Goal: Task Accomplishment & Management: Manage account settings

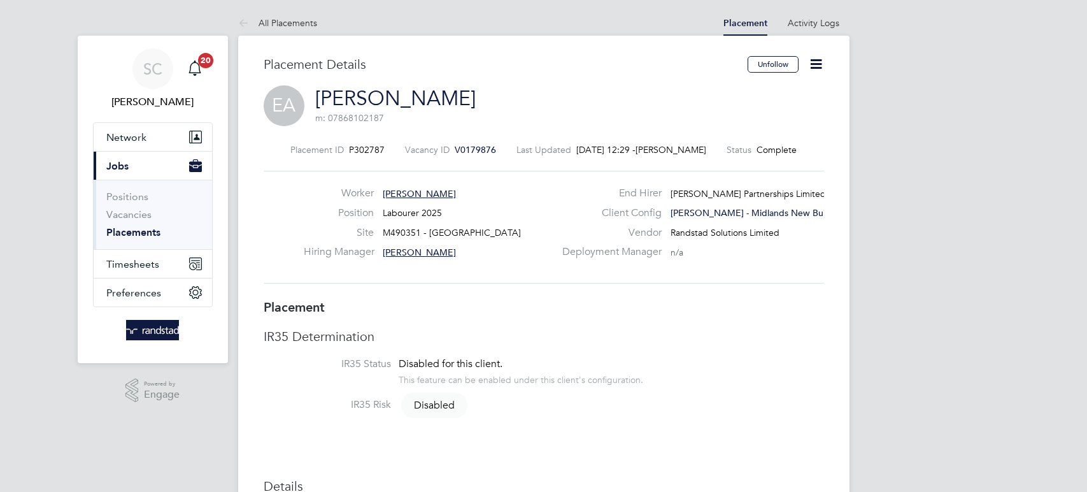
click at [817, 60] on icon at bounding box center [816, 64] width 16 height 16
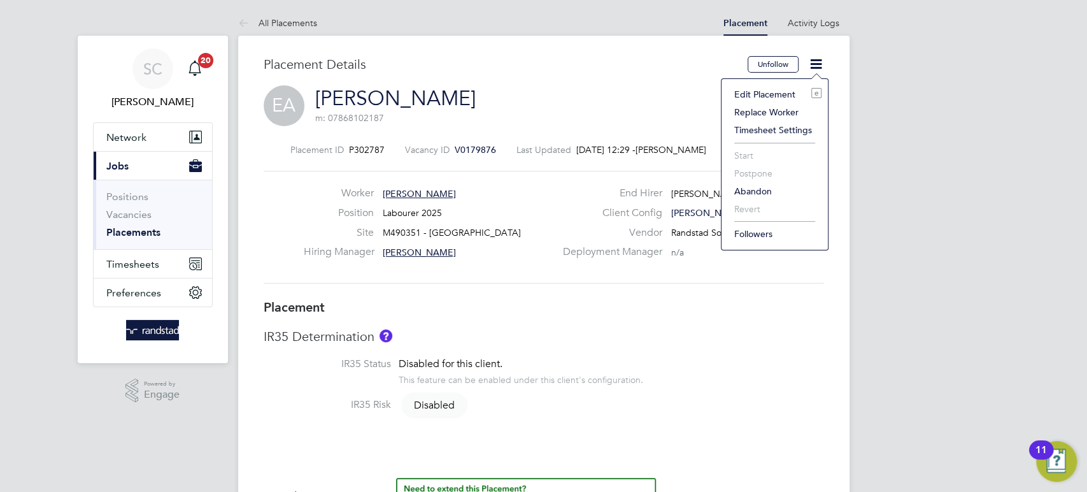
click at [761, 92] on li "Edit Placement e" at bounding box center [775, 94] width 94 height 18
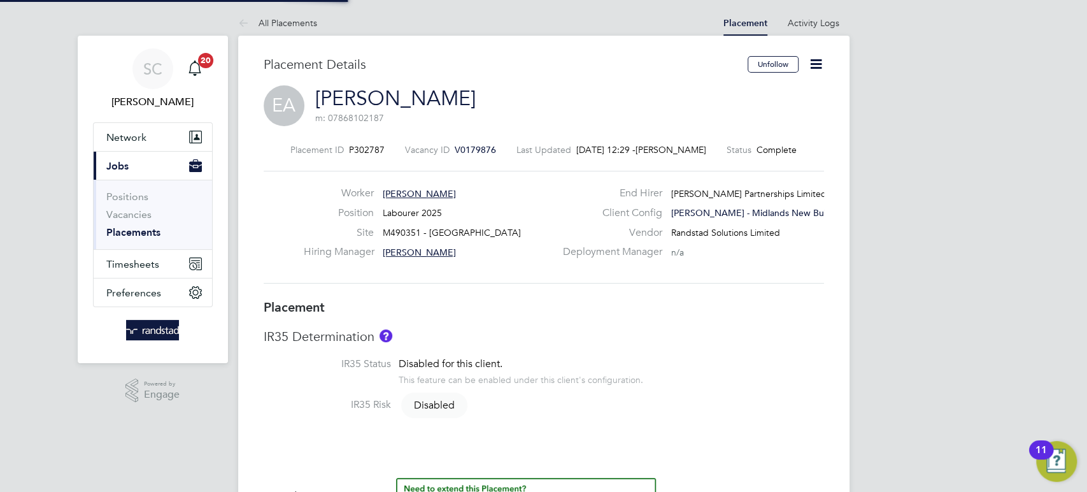
type input "[PERSON_NAME]"
type input "[DATE]"
type input "08:00"
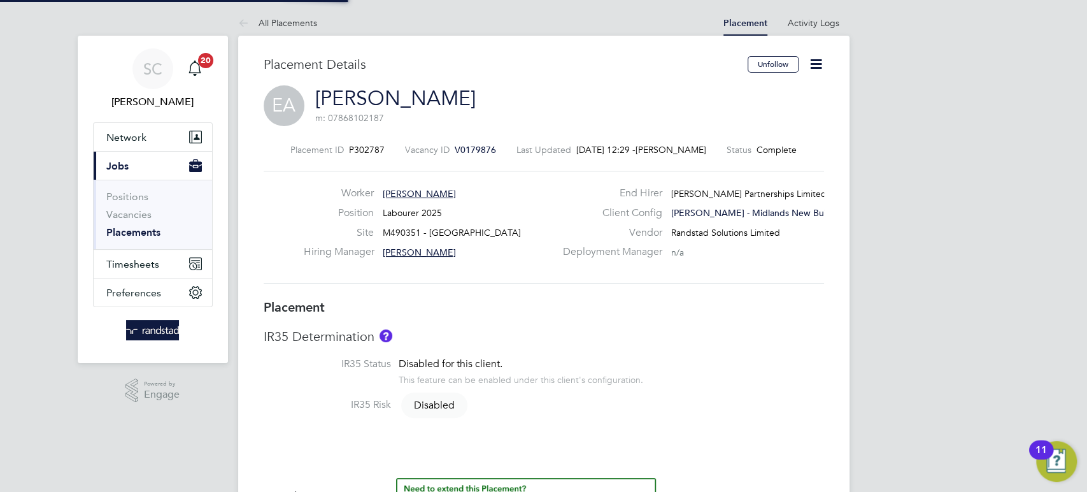
type input "18:00"
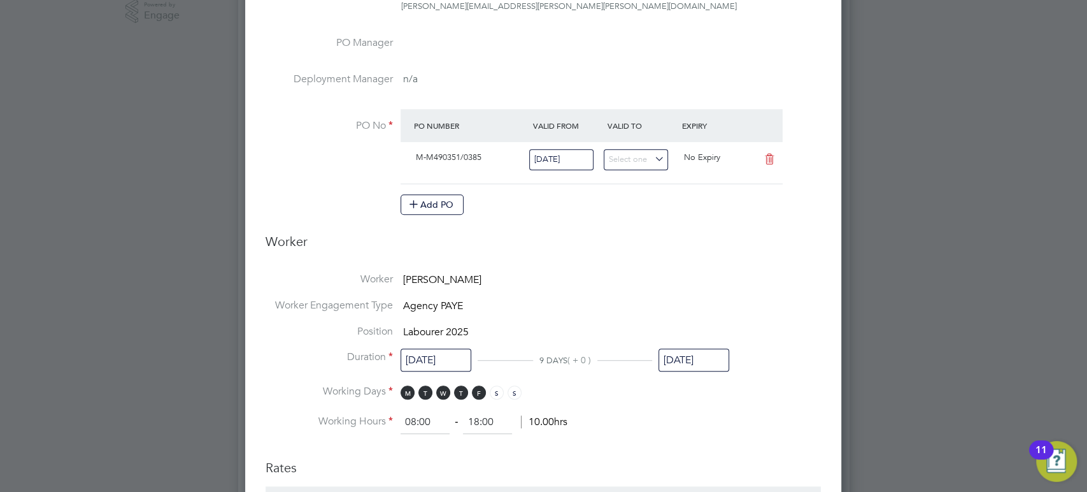
click at [698, 361] on input "[DATE]" at bounding box center [694, 360] width 71 height 24
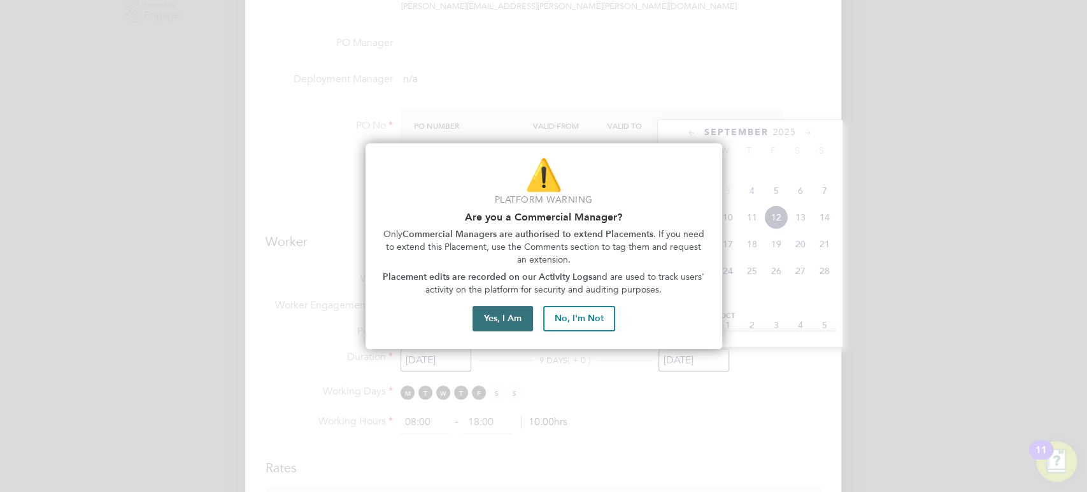
click at [506, 322] on button "Yes, I Am" at bounding box center [503, 318] width 61 height 25
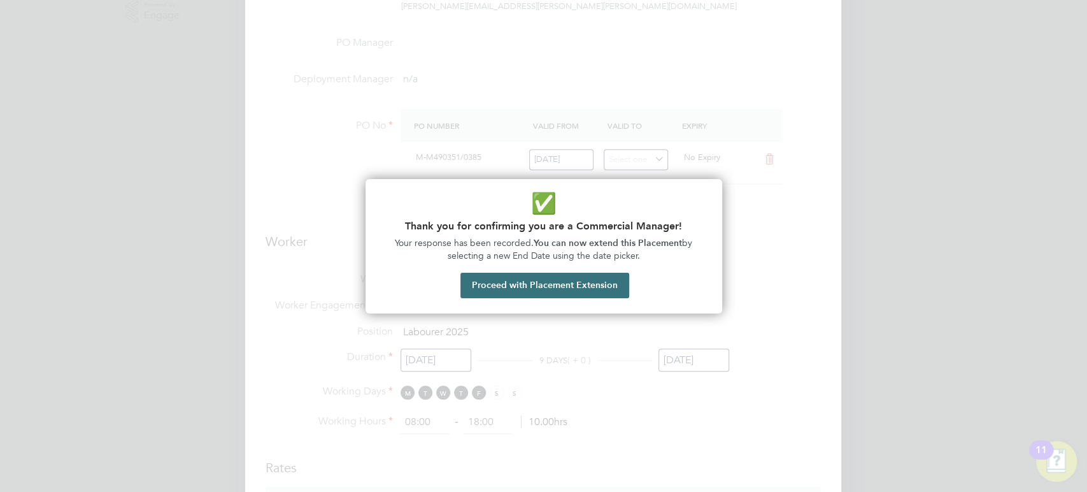
click at [526, 287] on button "Proceed with Placement Extension" at bounding box center [545, 285] width 169 height 25
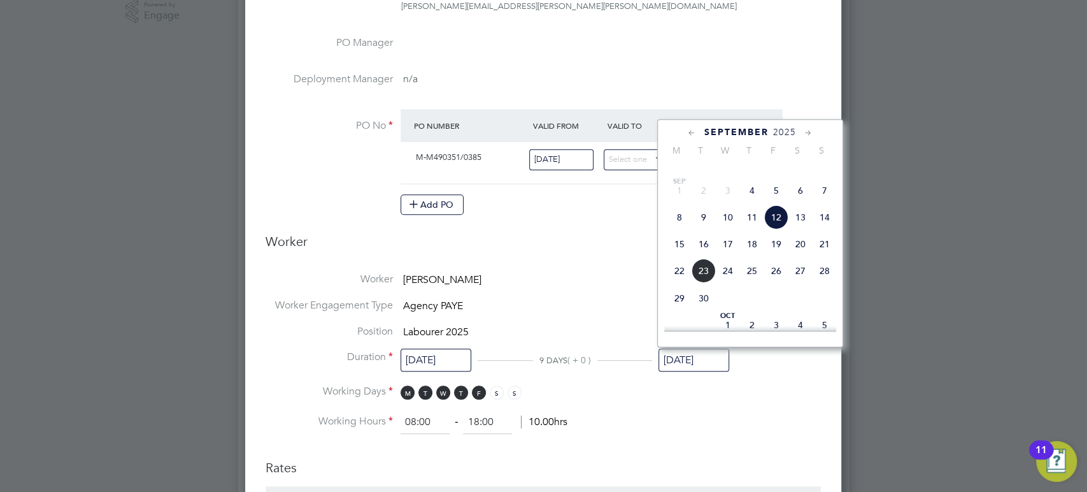
click at [779, 283] on span "26" at bounding box center [776, 271] width 24 height 24
type input "[DATE]"
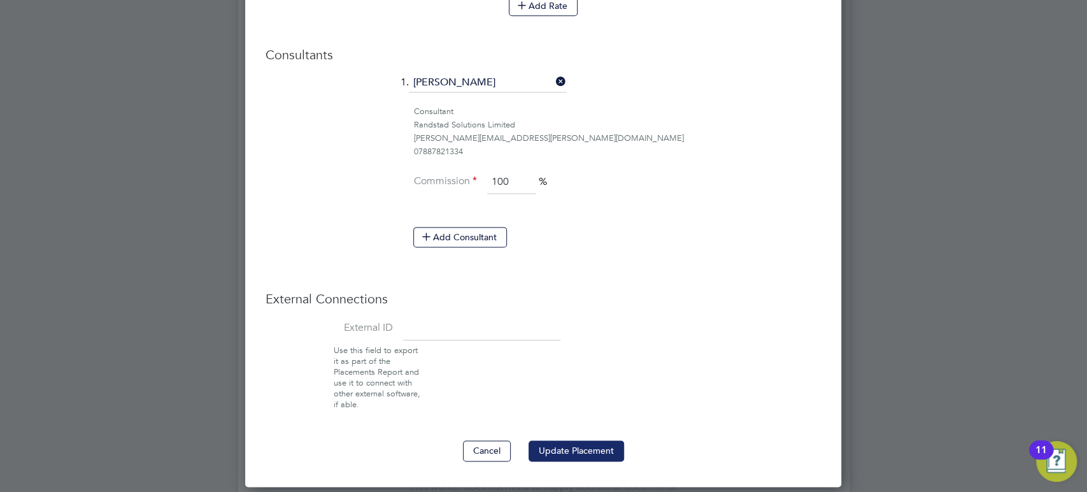
click at [566, 447] on button "Update Placement" at bounding box center [577, 450] width 96 height 20
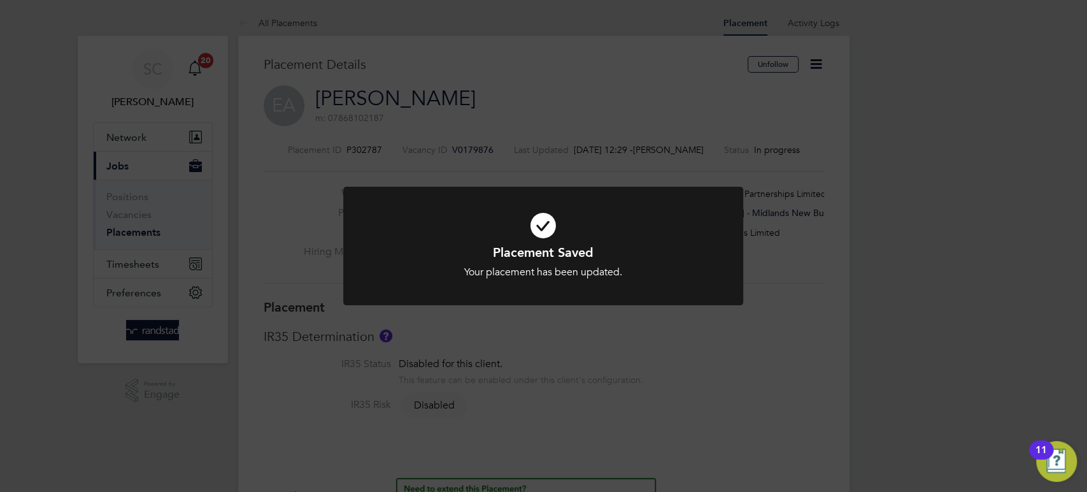
click at [135, 261] on div "Placement Saved Your placement has been updated. Cancel Okay" at bounding box center [543, 246] width 1087 height 492
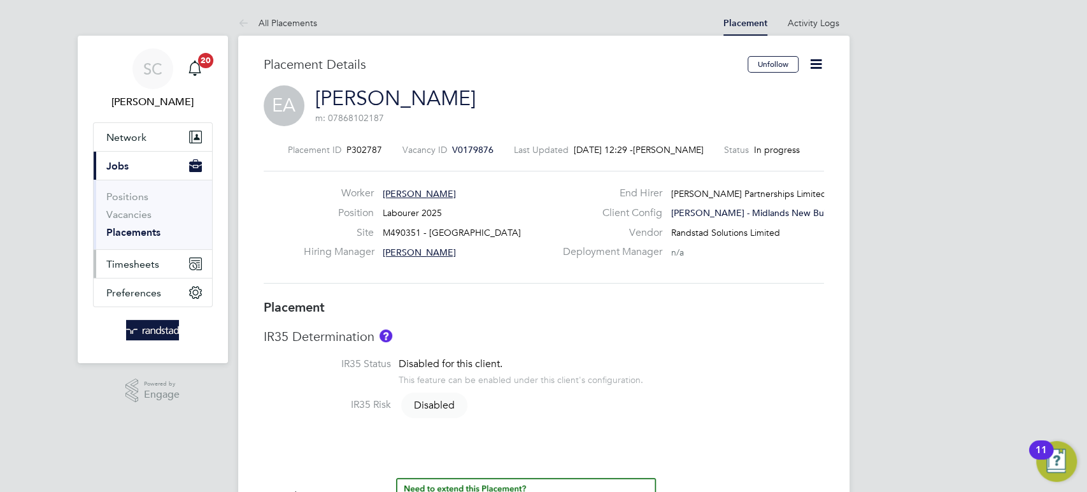
click at [140, 262] on span "Timesheets" at bounding box center [132, 264] width 53 height 12
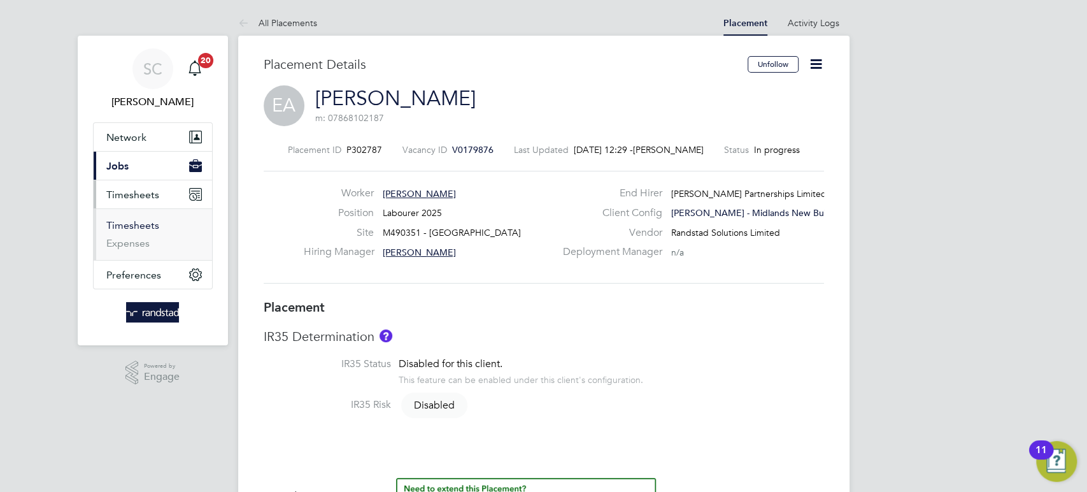
click at [136, 228] on link "Timesheets" at bounding box center [132, 225] width 53 height 12
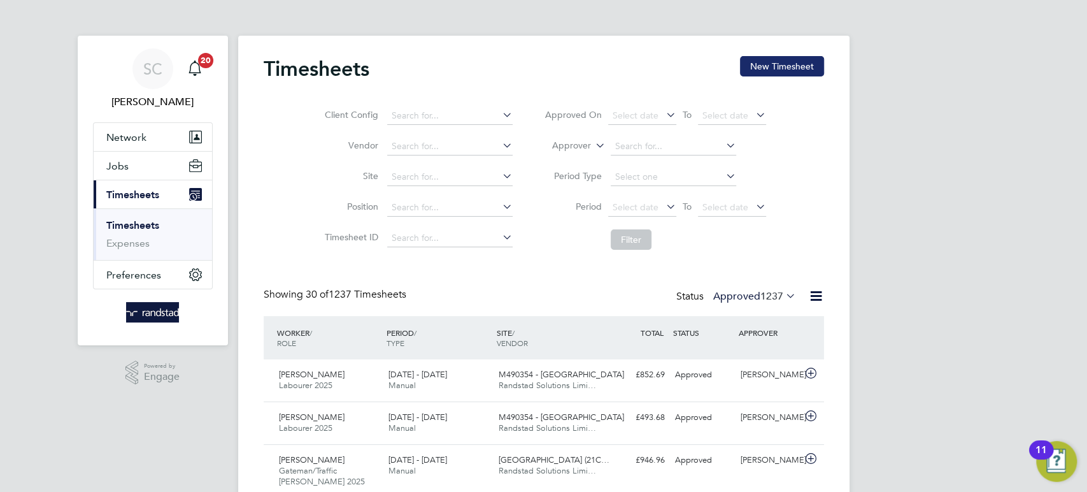
click at [771, 72] on button "New Timesheet" at bounding box center [782, 66] width 84 height 20
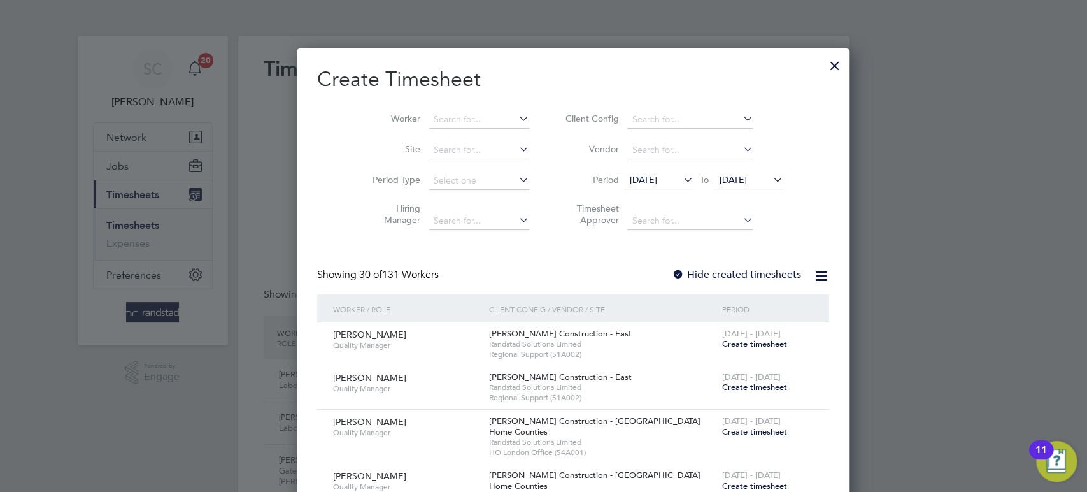
click at [430, 106] on li "Worker" at bounding box center [446, 119] width 198 height 31
click at [429, 111] on input at bounding box center [479, 120] width 100 height 18
click at [417, 136] on b "Edirin" at bounding box center [417, 136] width 25 height 11
type input "[PERSON_NAME]"
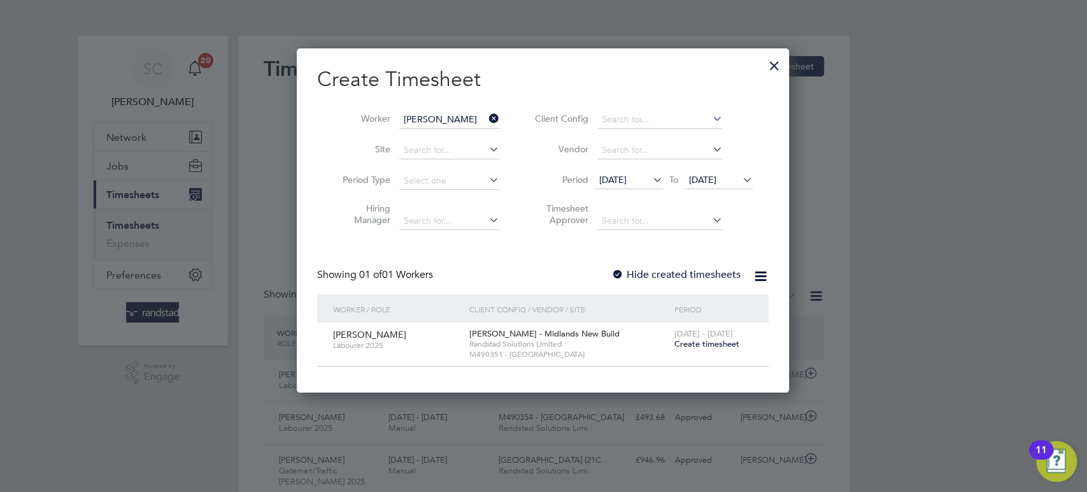
click at [718, 348] on span "Create timesheet" at bounding box center [706, 343] width 65 height 11
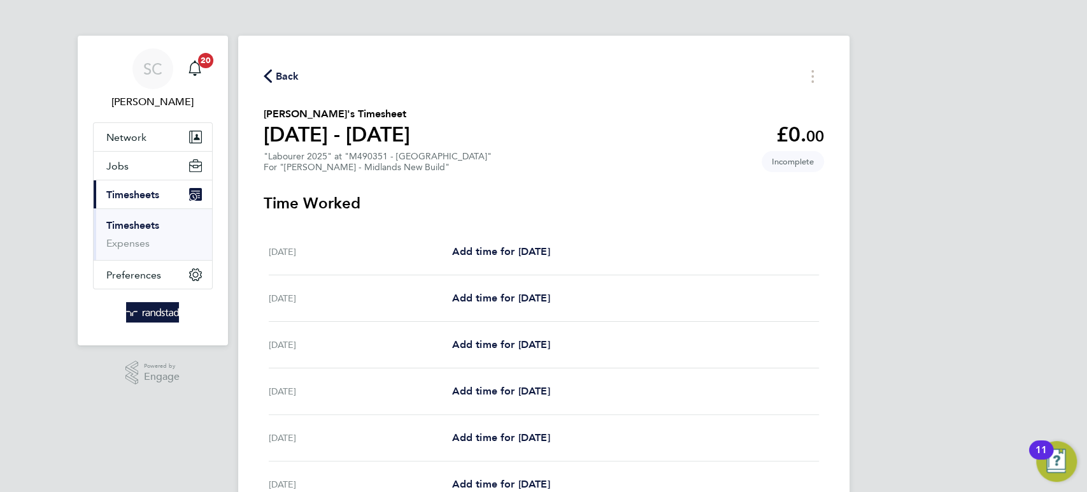
click at [289, 73] on span "Back" at bounding box center [288, 76] width 24 height 15
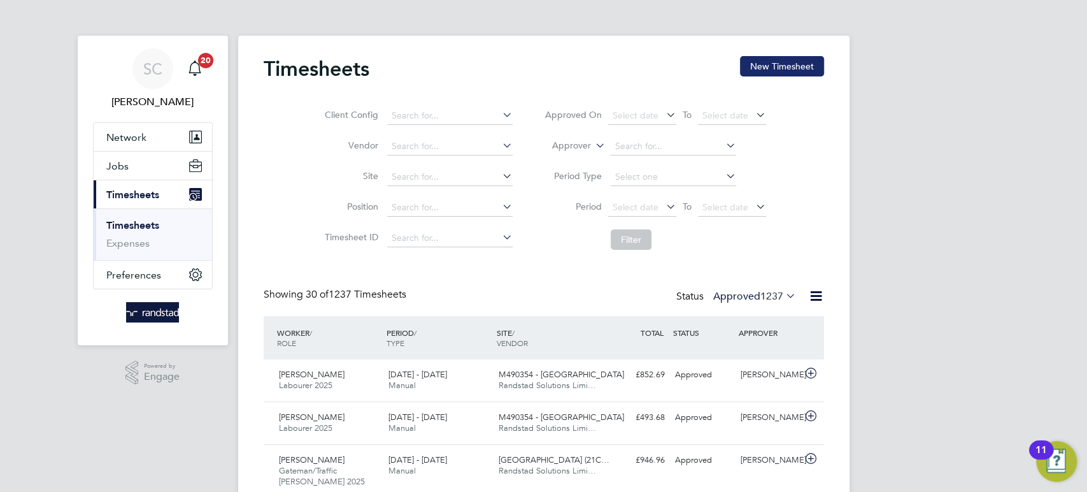
click at [783, 61] on button "New Timesheet" at bounding box center [782, 66] width 84 height 20
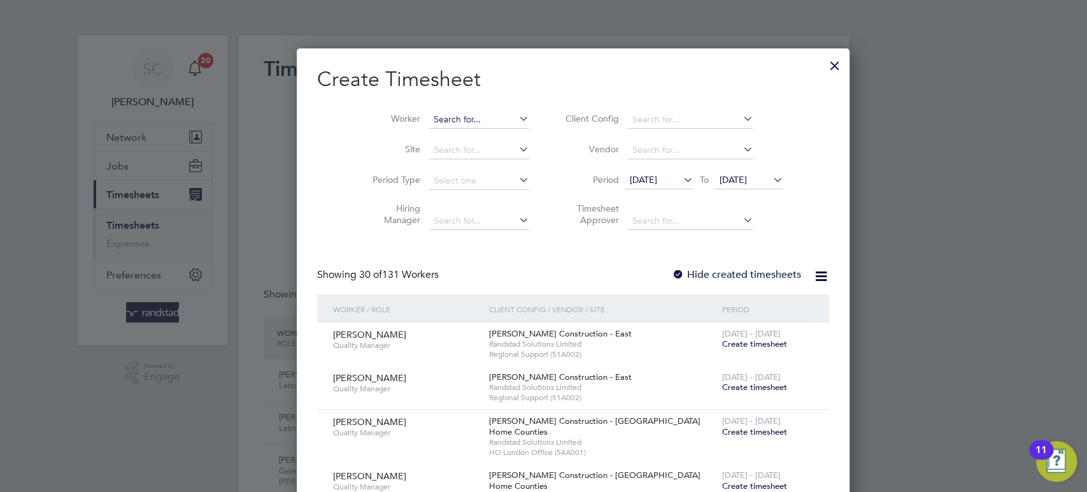
click at [429, 115] on input at bounding box center [479, 120] width 100 height 18
click at [411, 133] on b "Edirin" at bounding box center [417, 136] width 25 height 11
type input "[PERSON_NAME]"
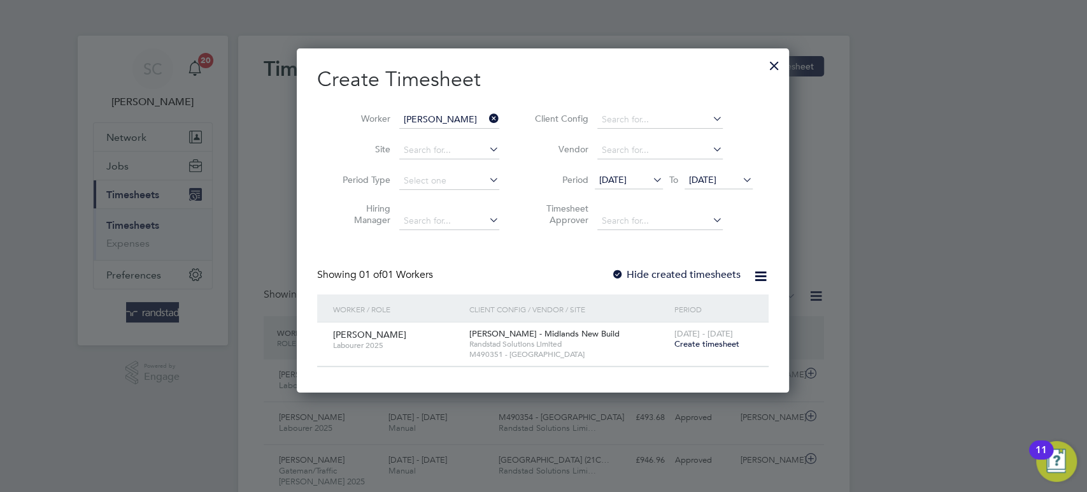
click at [619, 274] on div at bounding box center [618, 275] width 13 height 13
click at [625, 178] on span "[DATE]" at bounding box center [612, 179] width 27 height 11
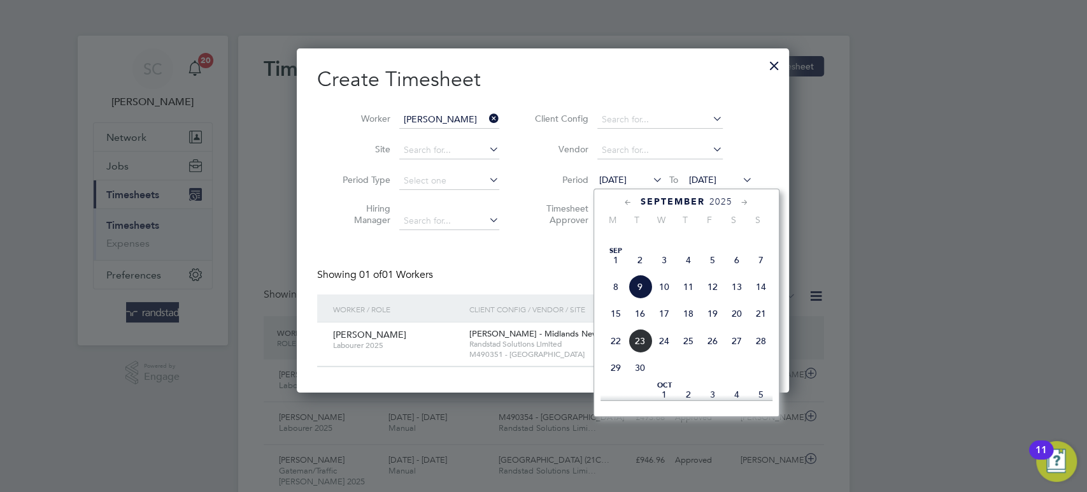
click at [615, 254] on span "Sep" at bounding box center [616, 251] width 24 height 6
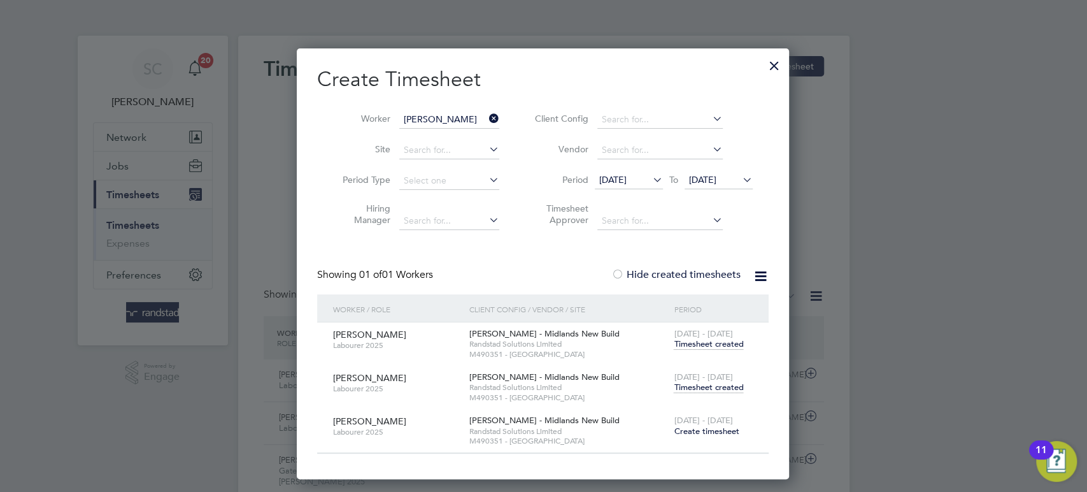
click at [720, 387] on span "Timesheet created" at bounding box center [708, 387] width 69 height 11
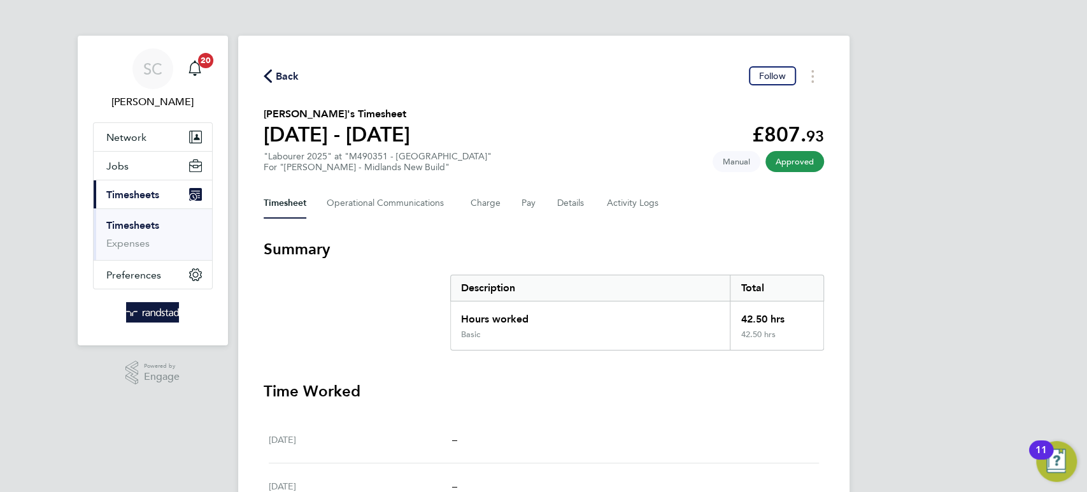
click at [290, 78] on span "Back" at bounding box center [288, 76] width 24 height 15
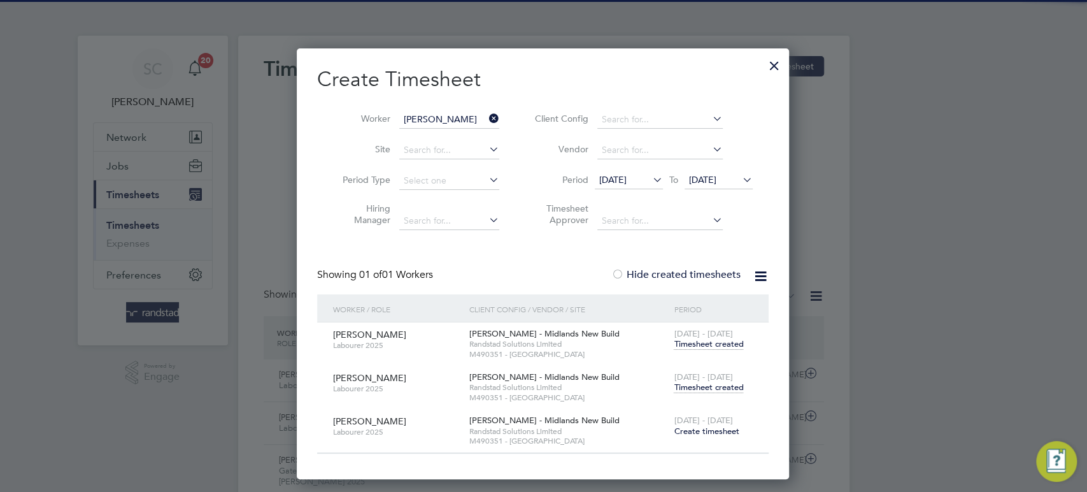
click at [728, 433] on span "Create timesheet" at bounding box center [706, 431] width 65 height 11
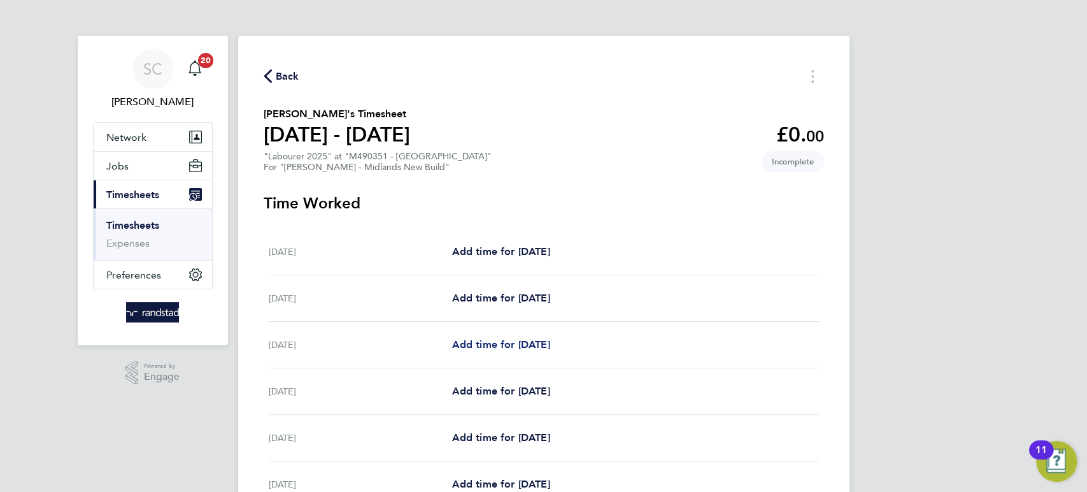
click at [500, 345] on span "Add time for [DATE]" at bounding box center [501, 344] width 98 height 12
select select "30"
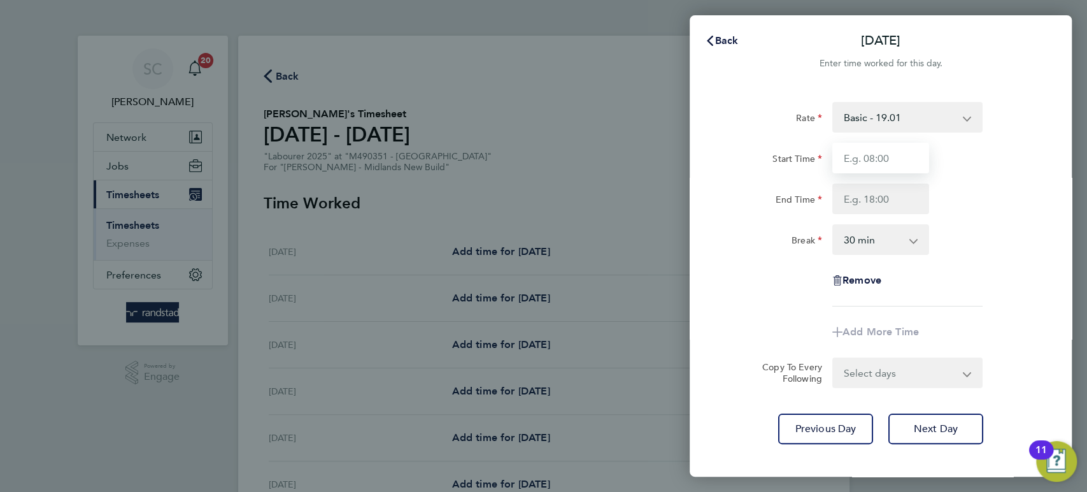
click at [881, 155] on input "Start Time" at bounding box center [881, 158] width 97 height 31
type input "07:30"
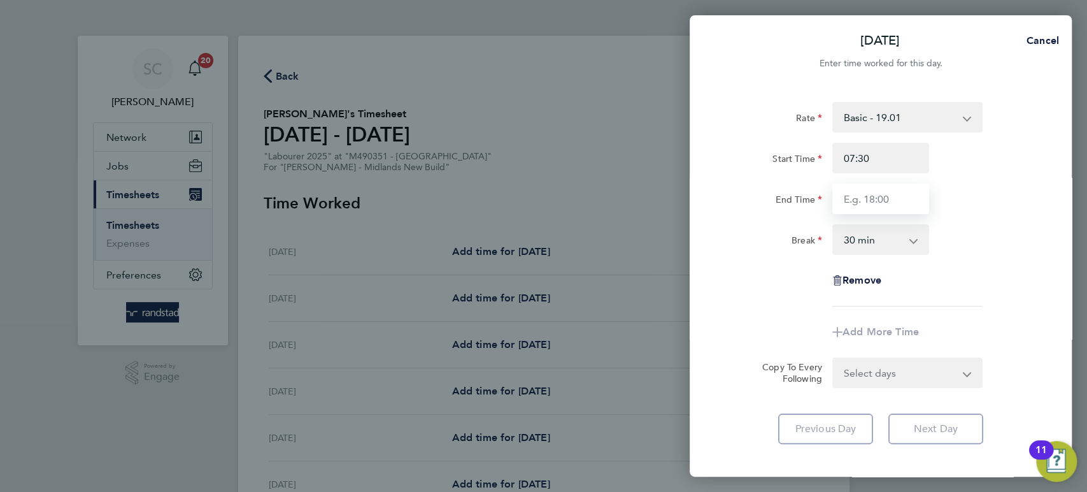
click at [859, 197] on input "End Time" at bounding box center [881, 198] width 97 height 31
type input "16:30"
click at [865, 367] on form "Rate Basic - 19.01 Overtime - 27.22 Start Time 07:30 End Time 16:30 Break 0 min…" at bounding box center [881, 245] width 311 height 286
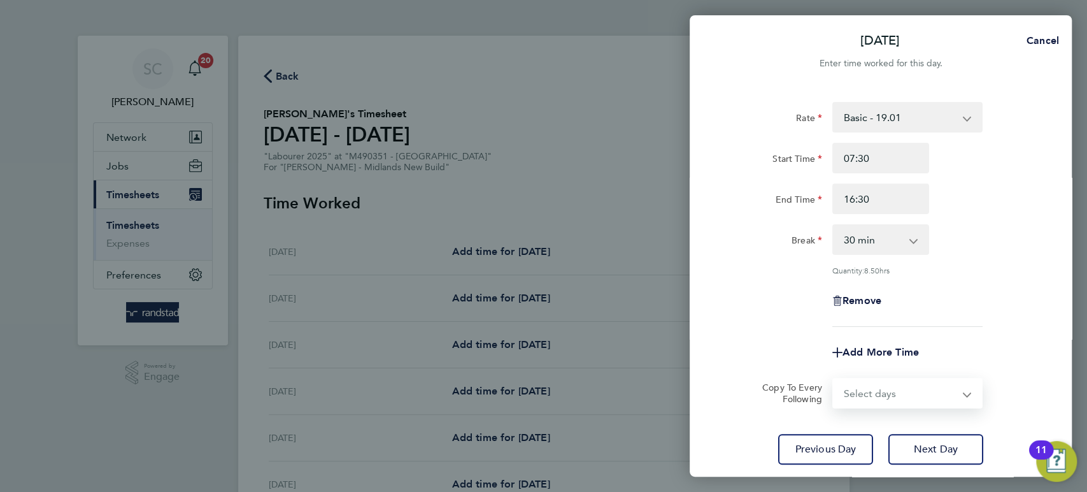
select select "DAY"
click at [834, 379] on select "Select days Day [DATE] [DATE] [DATE] [DATE]" at bounding box center [901, 393] width 134 height 28
select select "[DATE]"
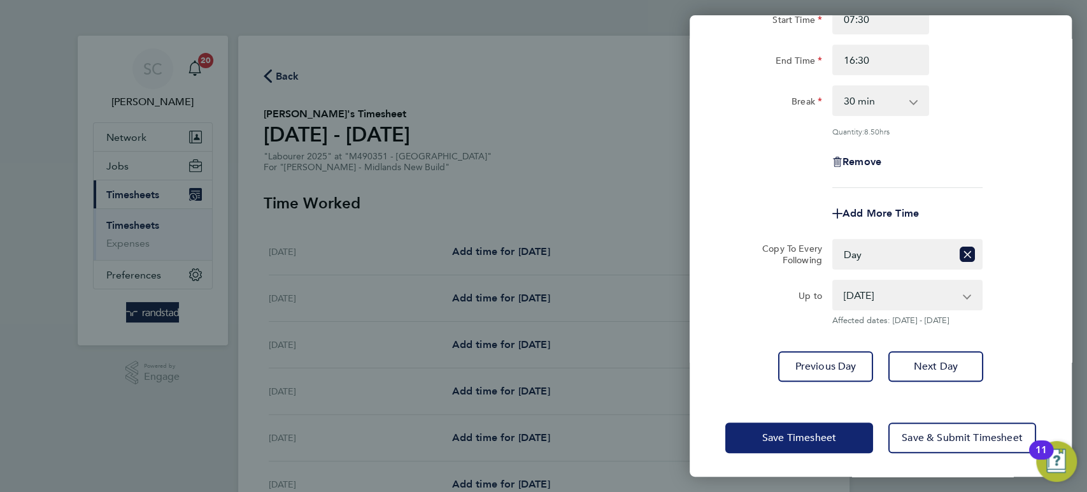
click at [805, 436] on span "Save Timesheet" at bounding box center [800, 437] width 74 height 13
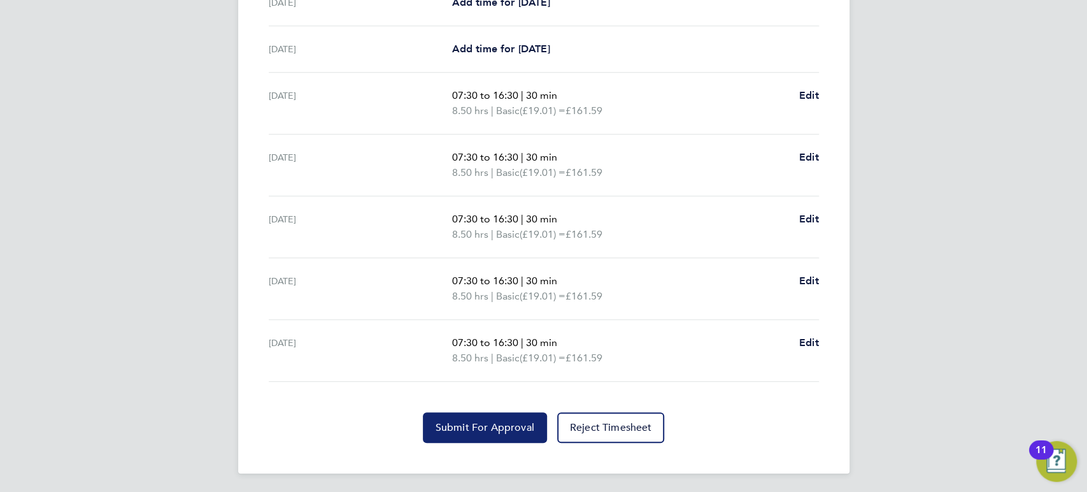
click at [494, 426] on span "Submit For Approval" at bounding box center [485, 427] width 99 height 13
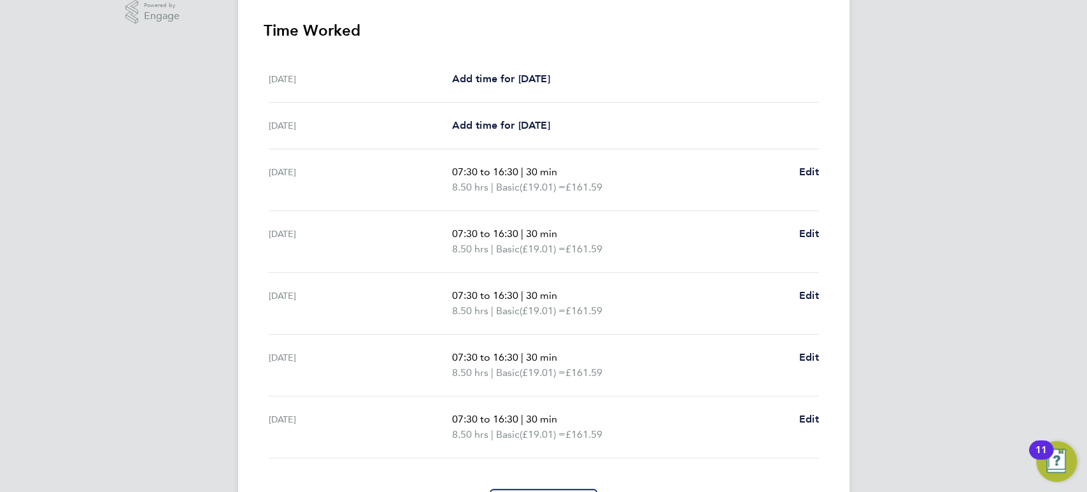
scroll to position [85, 0]
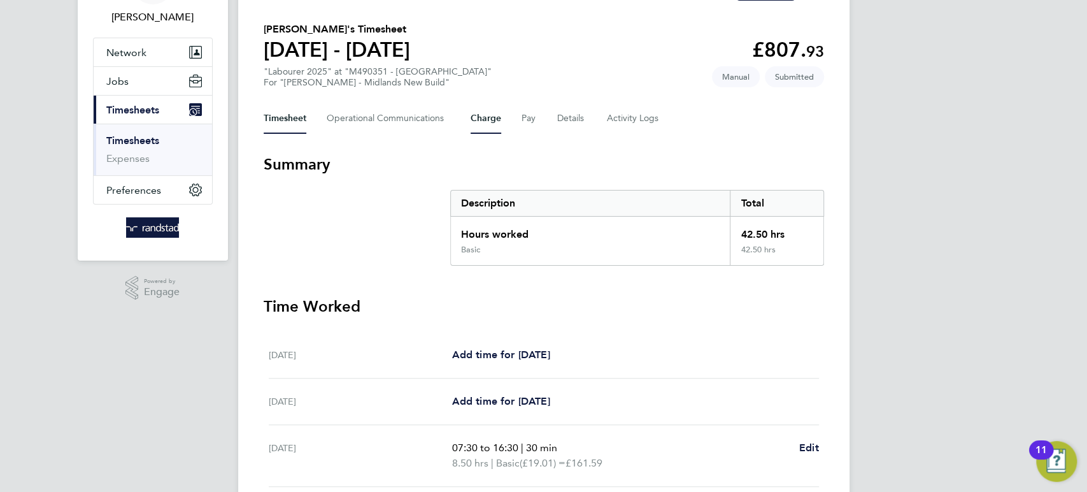
click at [492, 120] on button "Charge" at bounding box center [486, 118] width 31 height 31
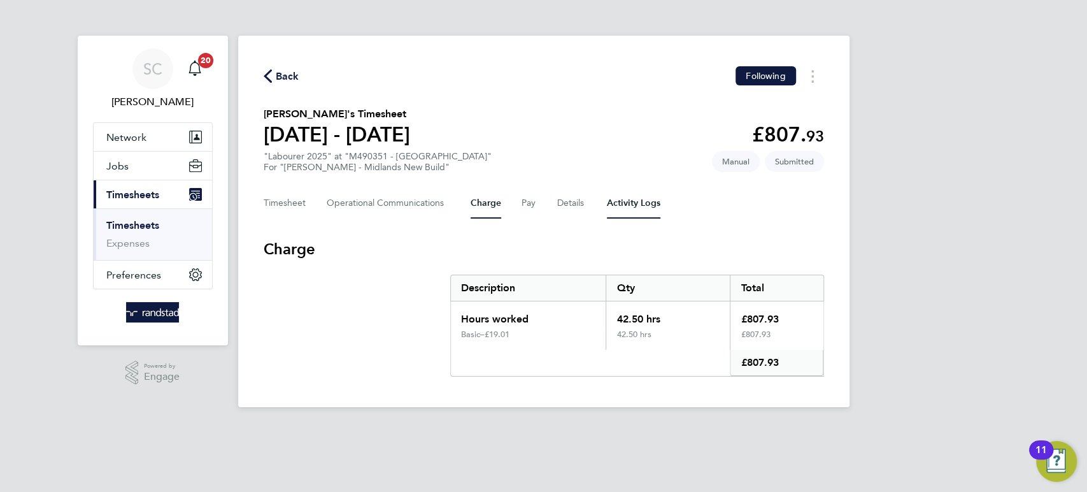
click at [628, 202] on Logs-tab "Activity Logs" at bounding box center [634, 203] width 54 height 31
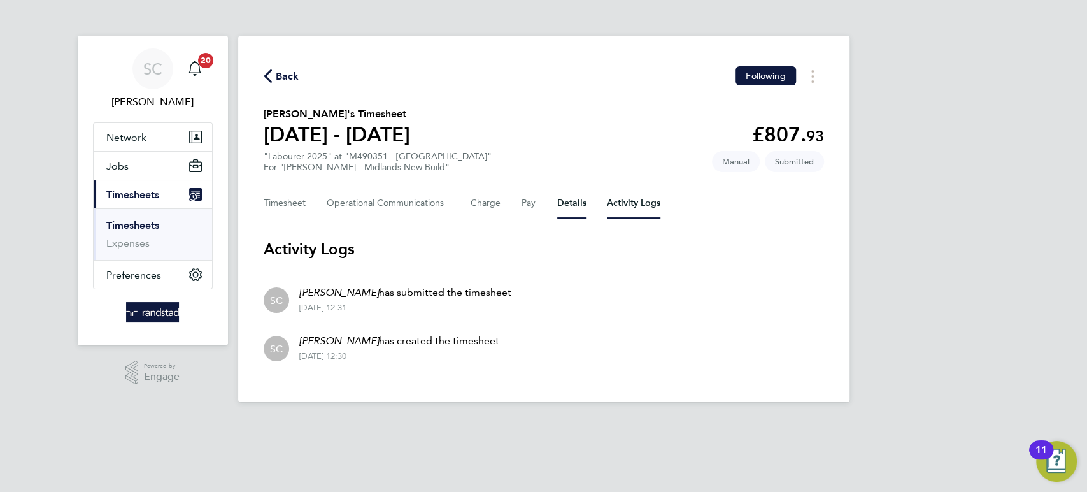
click at [573, 201] on button "Details" at bounding box center [571, 203] width 29 height 31
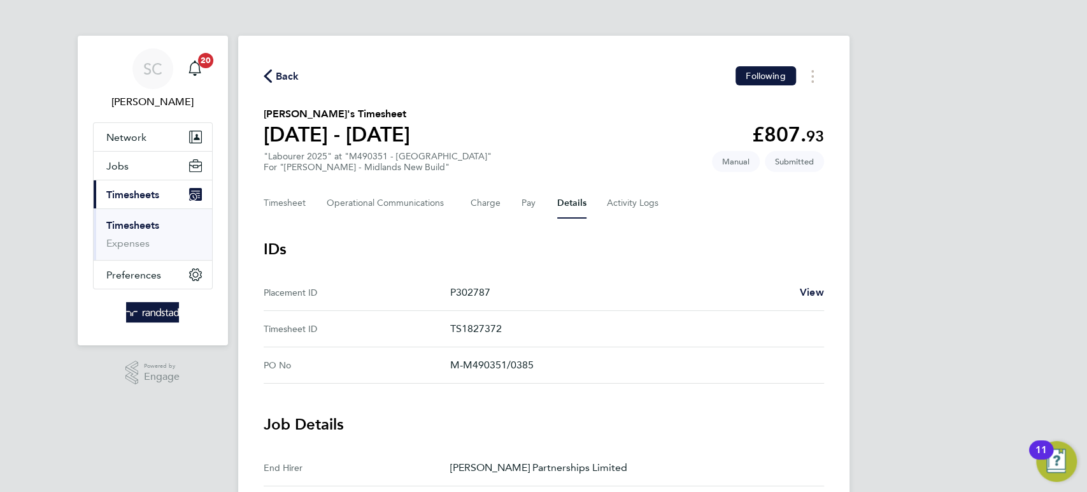
click at [281, 70] on span "Back" at bounding box center [288, 76] width 24 height 15
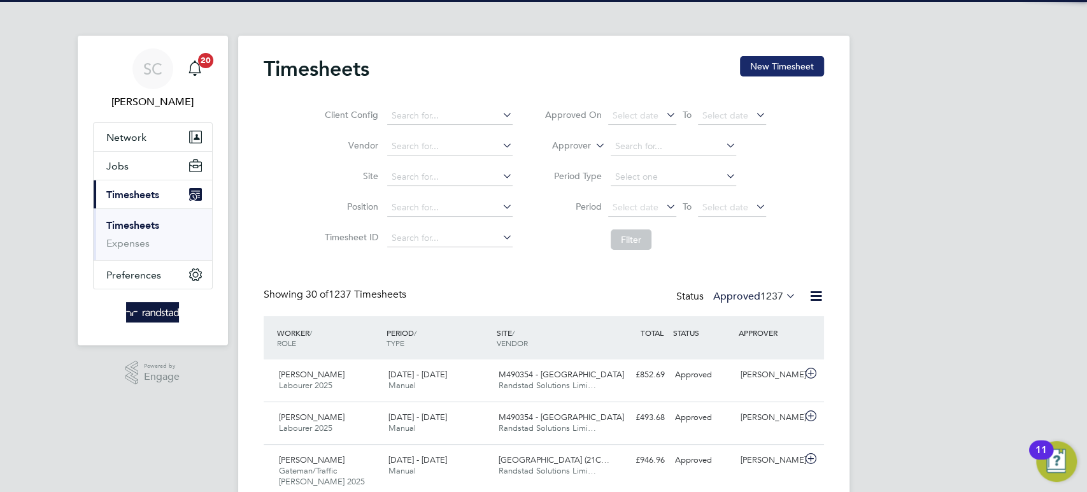
scroll to position [43, 110]
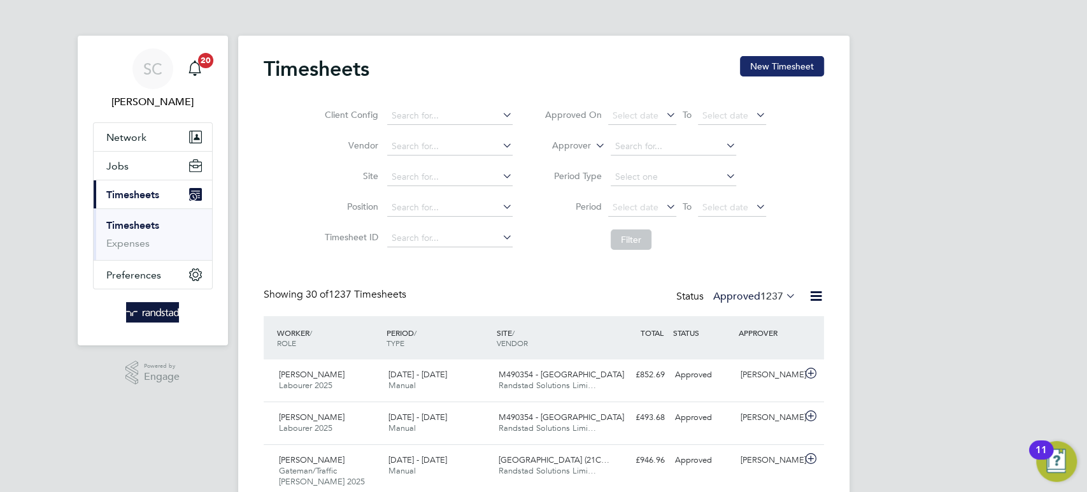
click at [796, 66] on button "New Timesheet" at bounding box center [782, 66] width 84 height 20
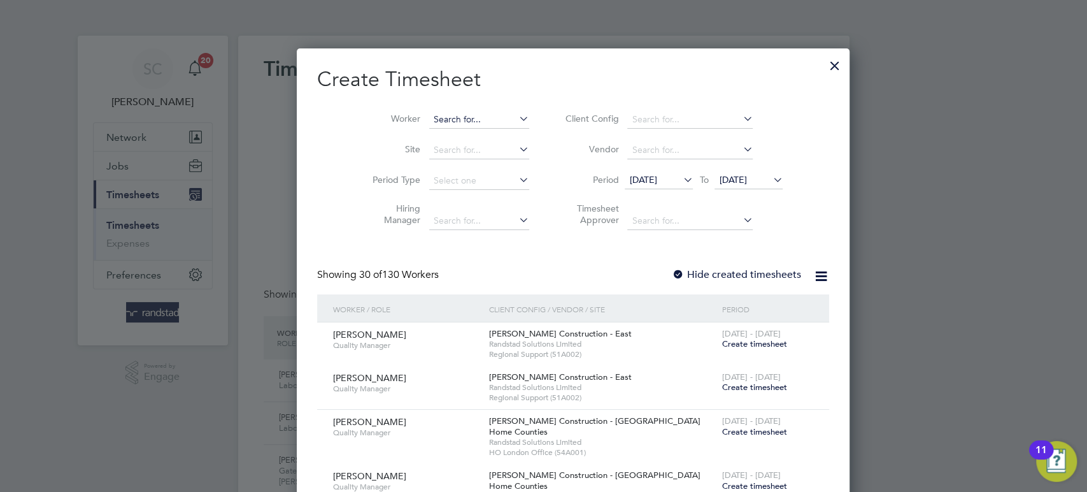
click at [429, 124] on input at bounding box center [479, 120] width 100 height 18
click at [448, 144] on li "[PERSON_NAME] line" at bounding box center [456, 136] width 115 height 17
type input "[PERSON_NAME]"
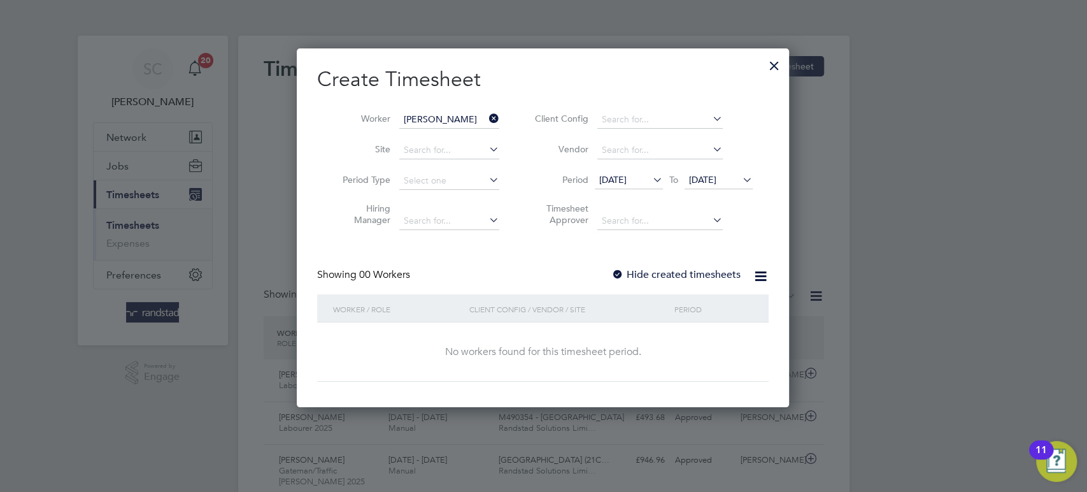
click at [740, 182] on icon at bounding box center [740, 180] width 0 height 18
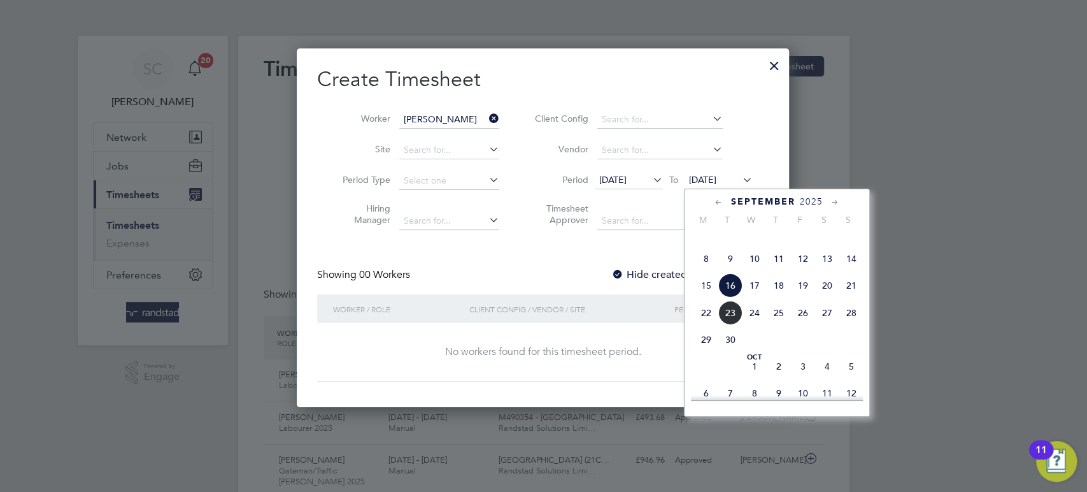
click at [807, 298] on span "19" at bounding box center [803, 285] width 24 height 24
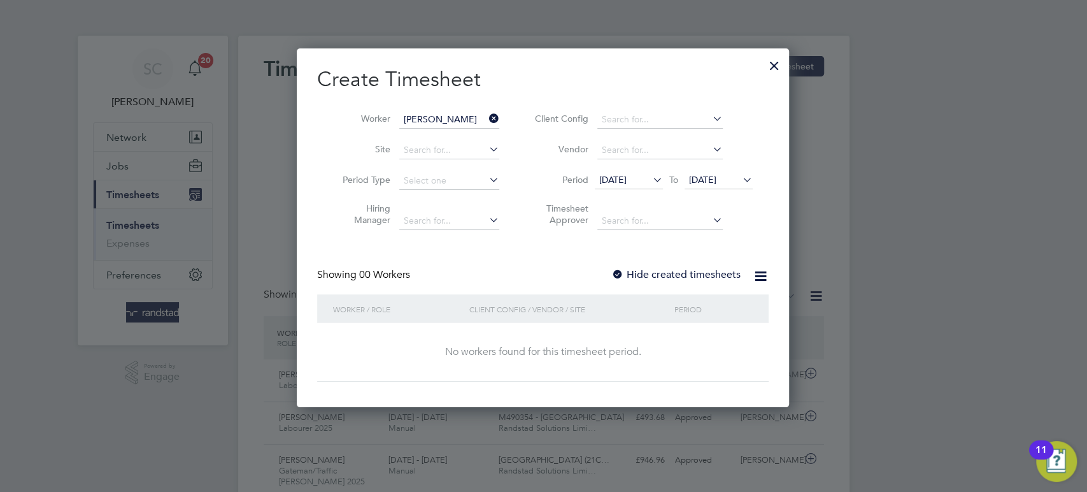
click at [622, 271] on div at bounding box center [618, 275] width 13 height 13
click at [717, 184] on span "[DATE]" at bounding box center [702, 179] width 27 height 11
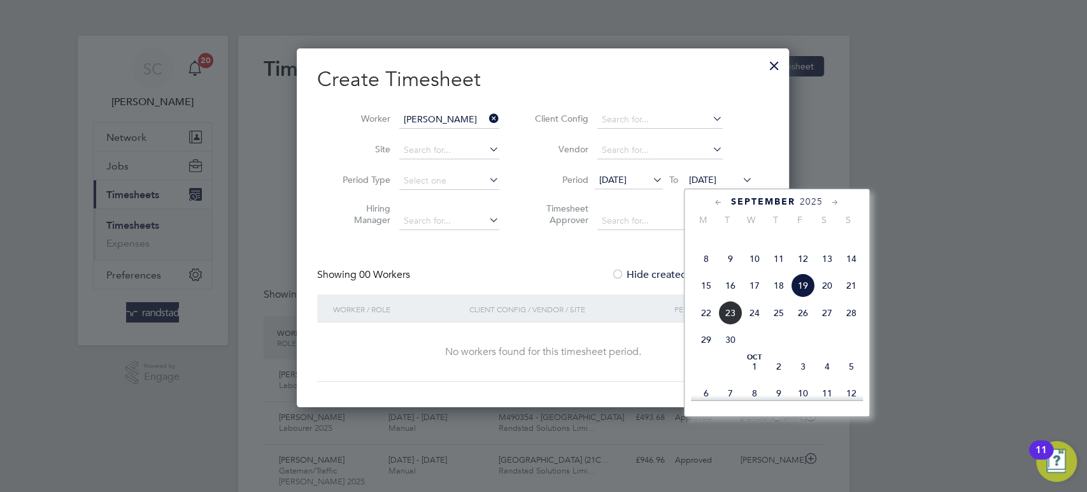
click at [806, 298] on span "19" at bounding box center [803, 285] width 24 height 24
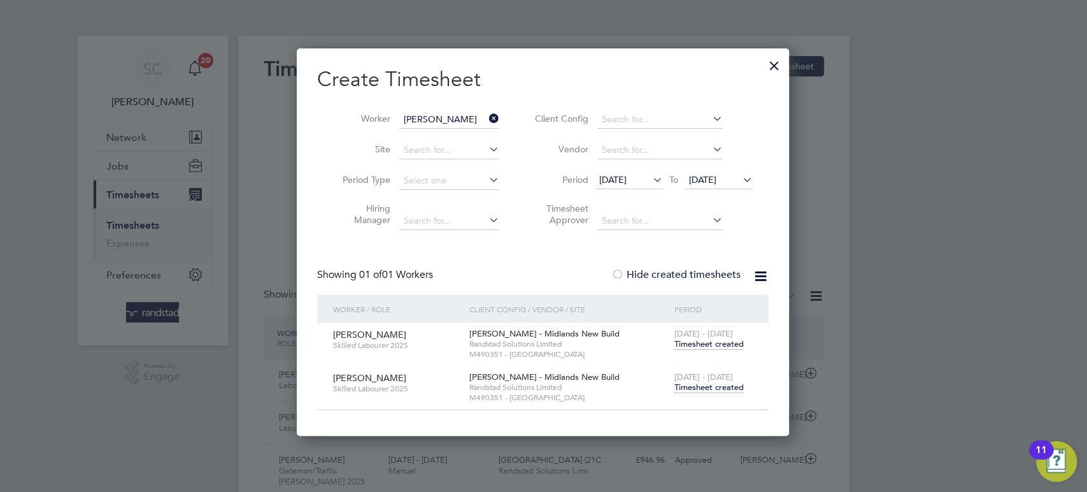
click at [721, 390] on span "Timesheet created" at bounding box center [708, 387] width 69 height 11
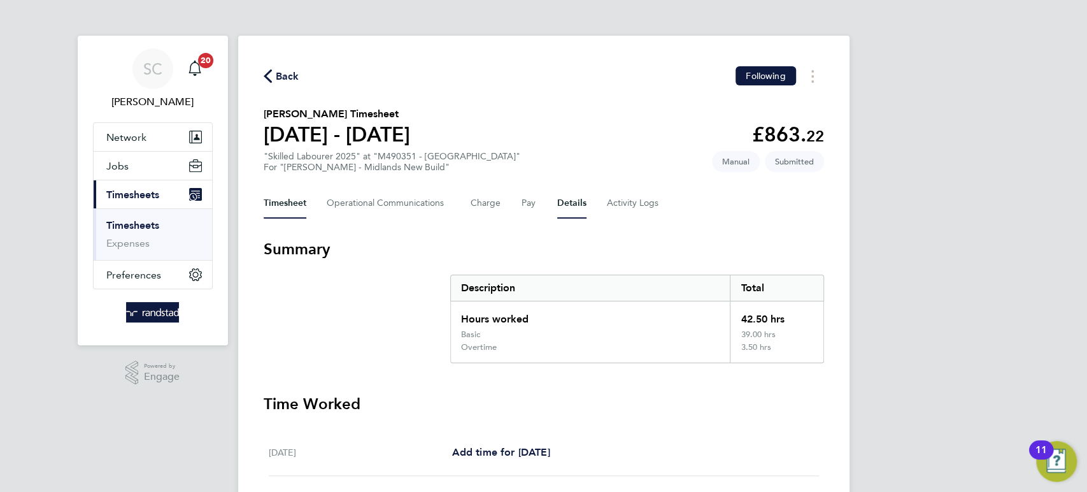
click at [562, 204] on button "Details" at bounding box center [571, 203] width 29 height 31
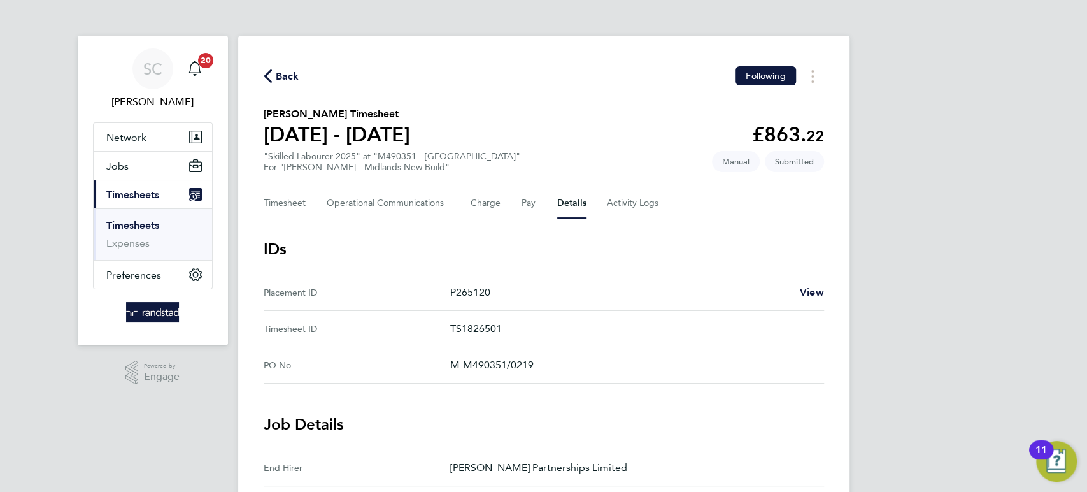
click at [294, 75] on span "Back" at bounding box center [288, 76] width 24 height 15
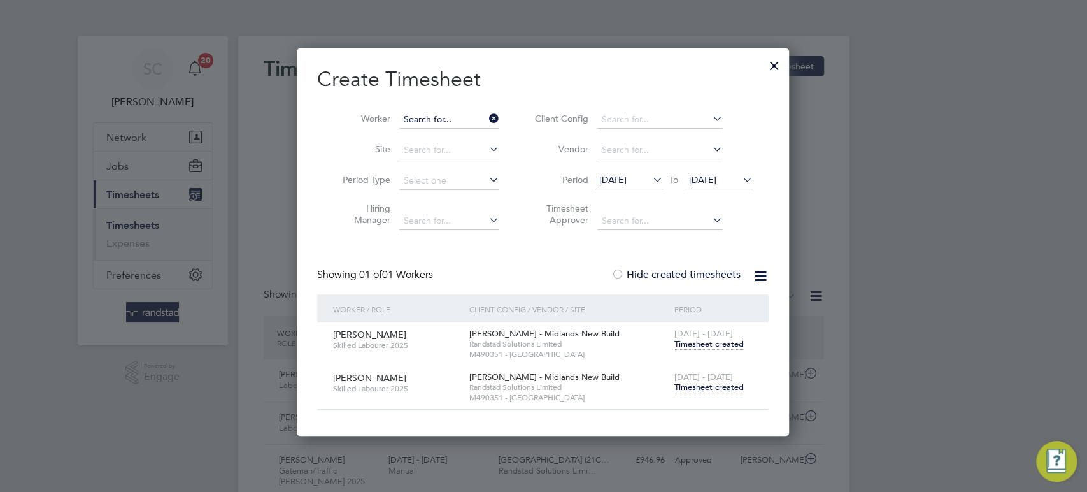
click at [436, 117] on input at bounding box center [449, 120] width 100 height 18
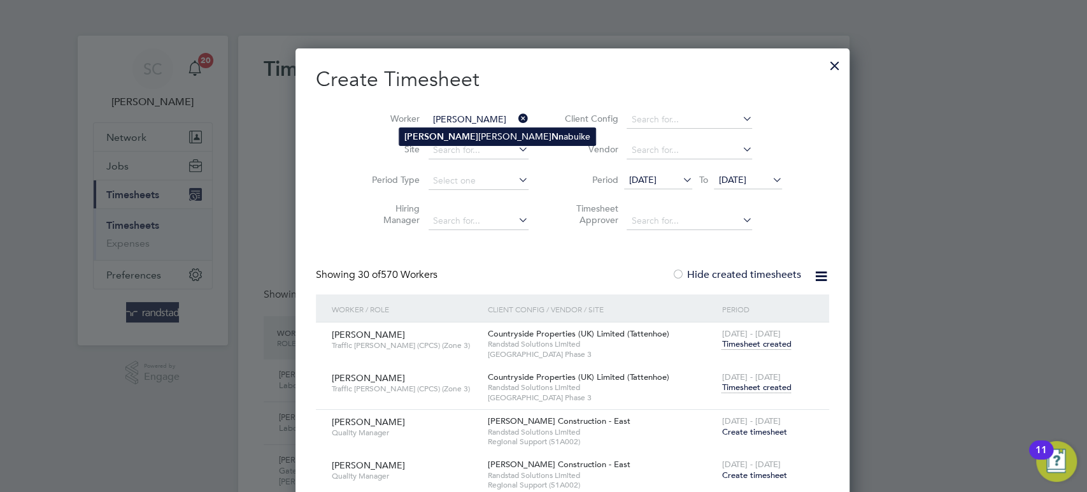
click at [433, 132] on li "[PERSON_NAME]" at bounding box center [497, 136] width 196 height 17
type input "[PERSON_NAME]"
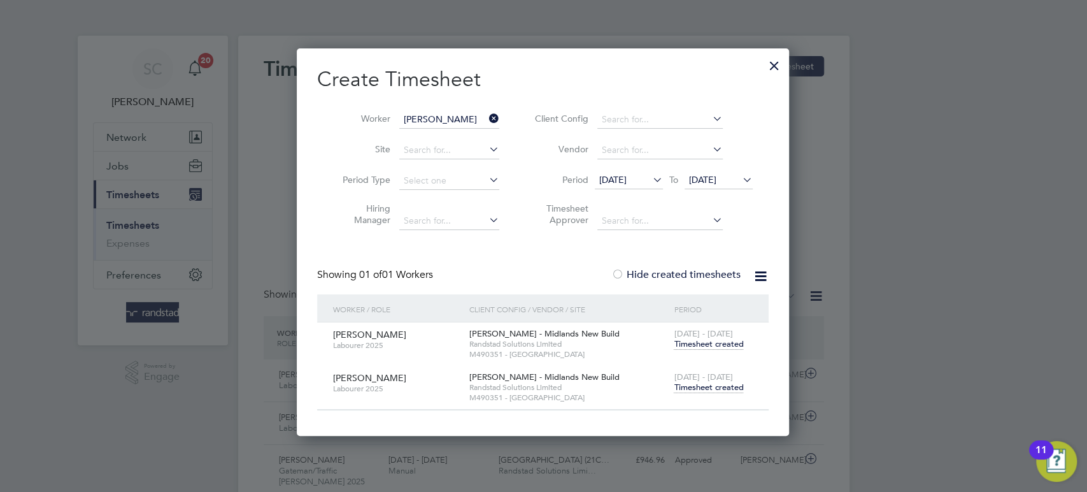
click at [703, 386] on span "Timesheet created" at bounding box center [708, 387] width 69 height 11
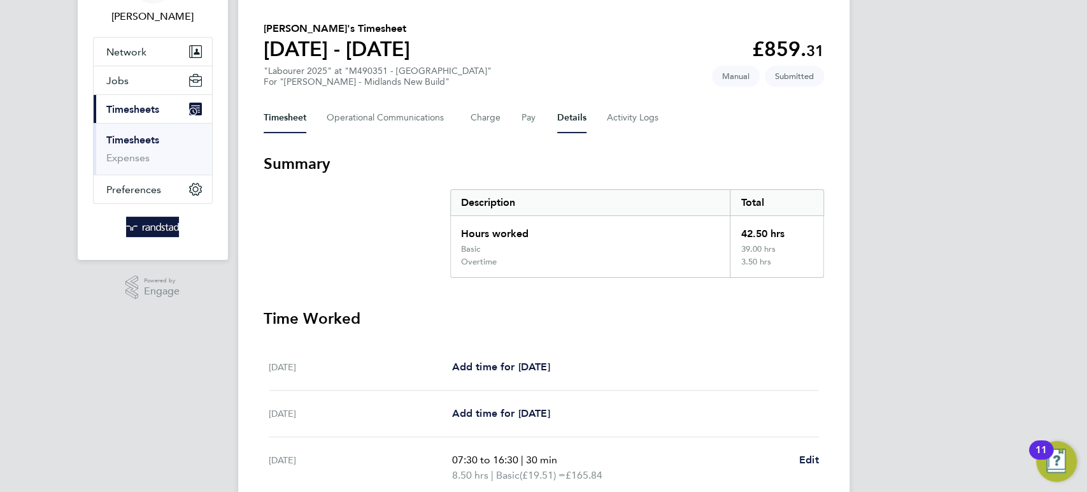
click at [559, 115] on button "Details" at bounding box center [571, 118] width 29 height 31
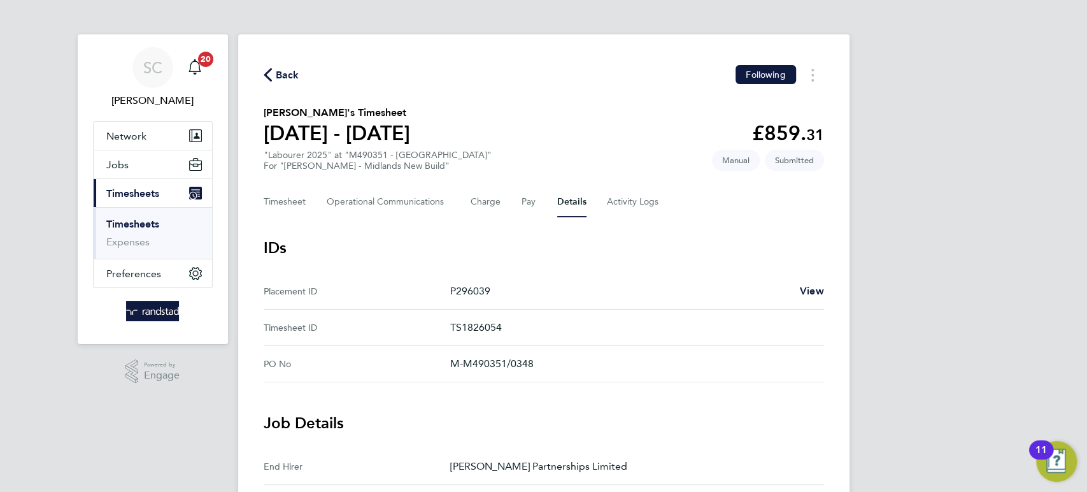
click at [285, 73] on span "Back" at bounding box center [288, 75] width 24 height 15
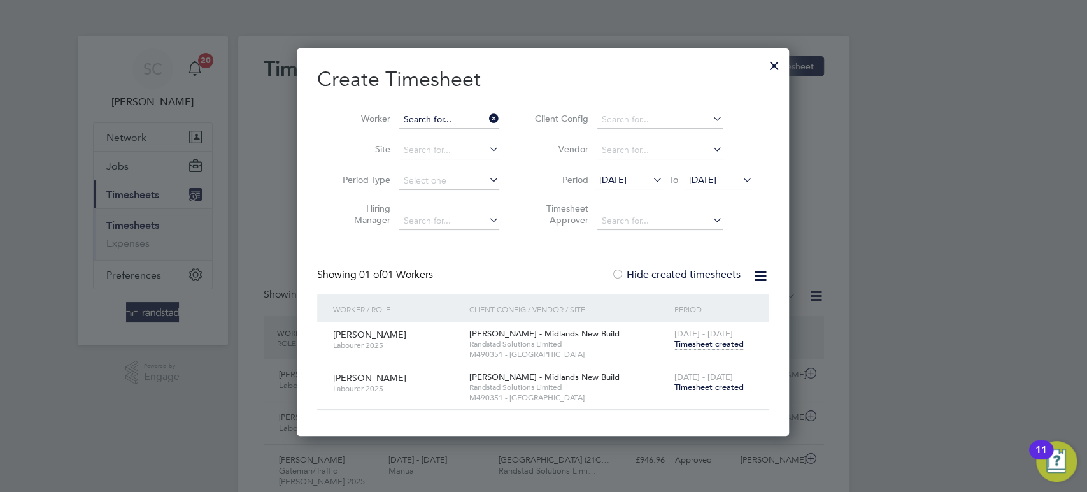
click at [420, 122] on input at bounding box center [449, 120] width 100 height 18
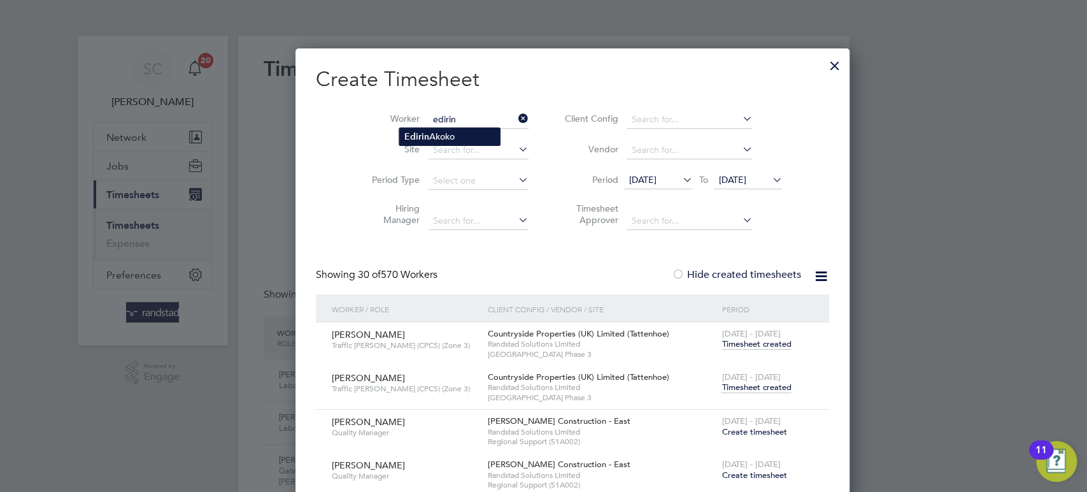
click at [415, 133] on b "Edirin" at bounding box center [417, 136] width 25 height 11
type input "[PERSON_NAME]"
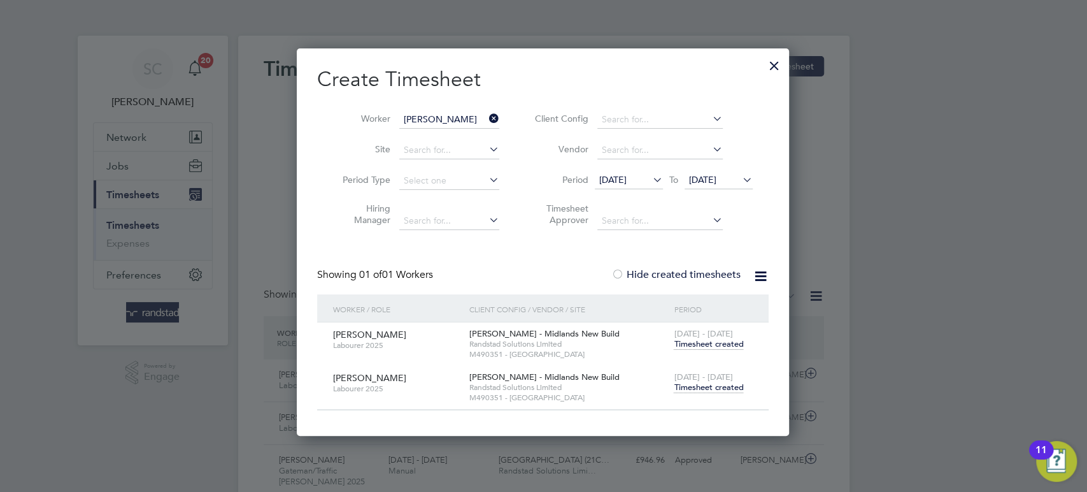
click at [717, 389] on span "Timesheet created" at bounding box center [708, 387] width 69 height 11
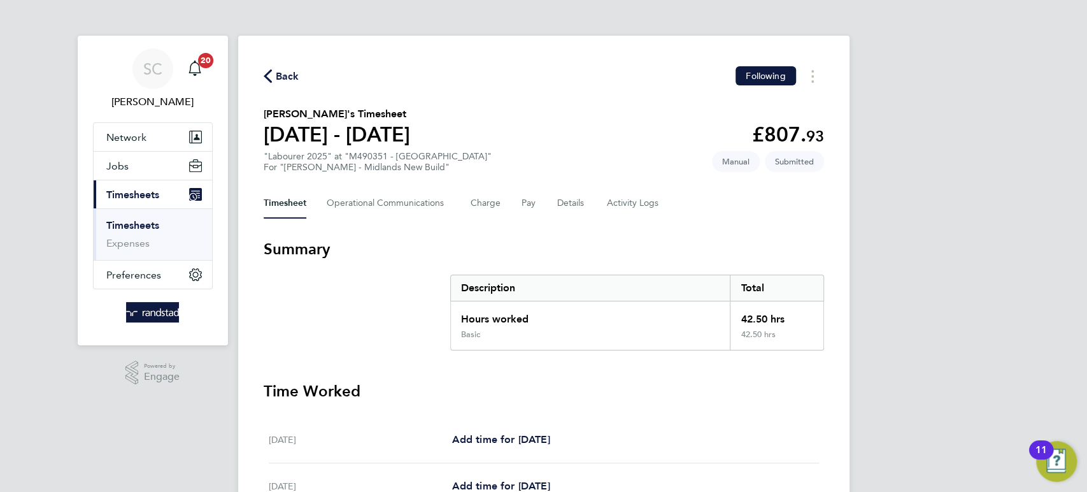
click at [296, 73] on span "Back" at bounding box center [288, 76] width 24 height 15
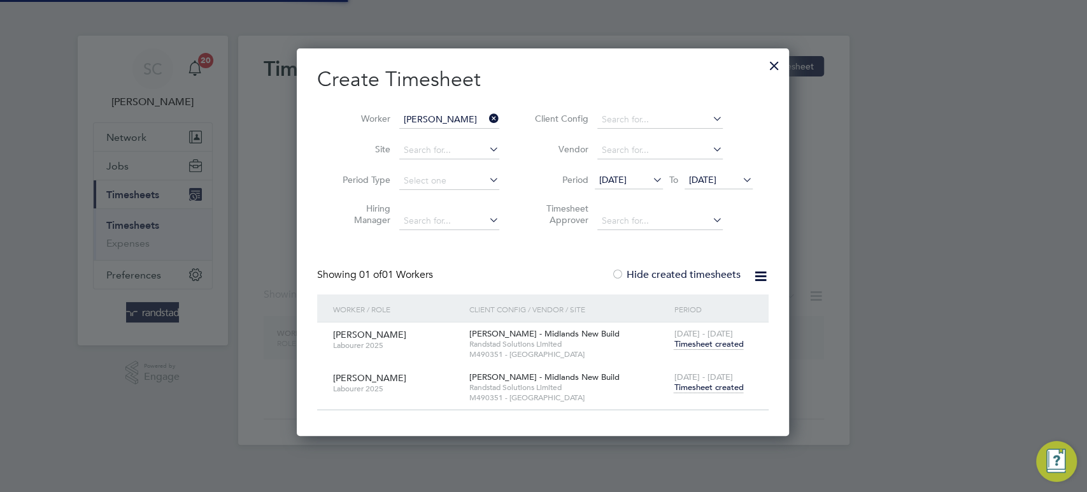
click at [439, 118] on input "[PERSON_NAME]" at bounding box center [449, 120] width 100 height 18
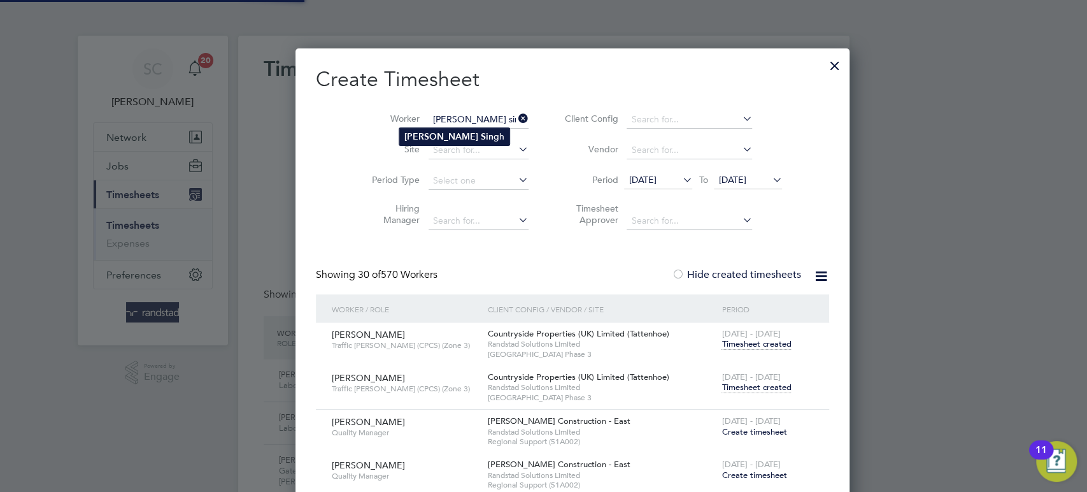
click at [440, 138] on b "[PERSON_NAME]" at bounding box center [442, 136] width 74 height 11
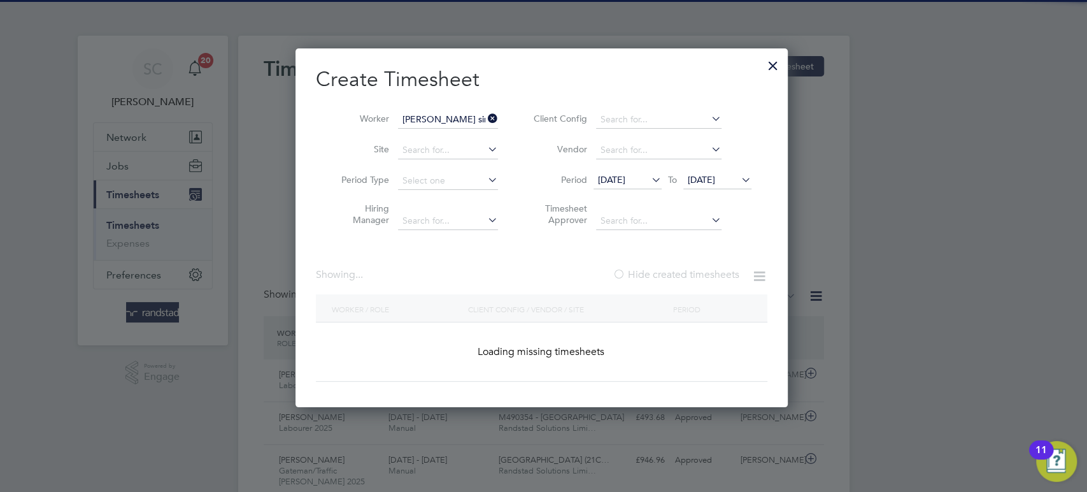
type input "[PERSON_NAME]"
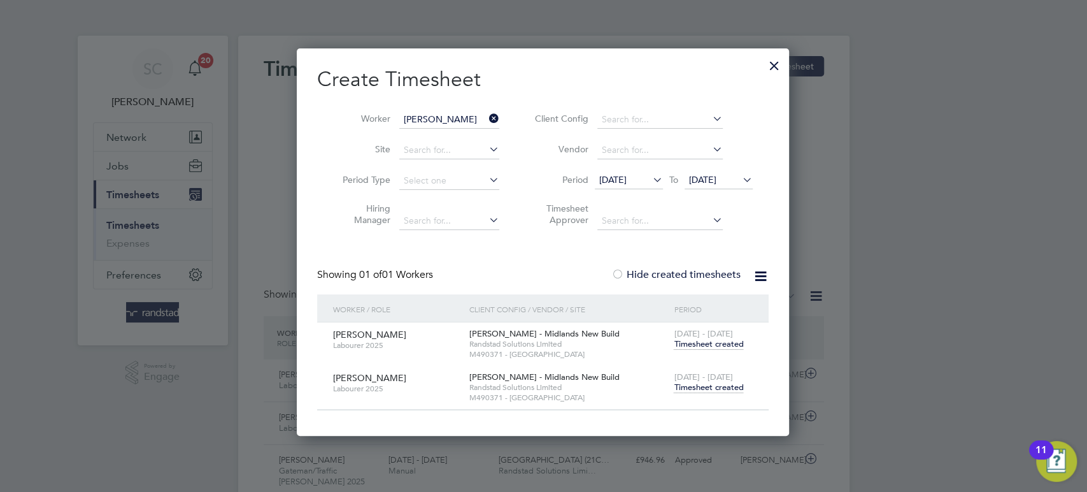
click at [719, 385] on span "Timesheet created" at bounding box center [708, 387] width 69 height 11
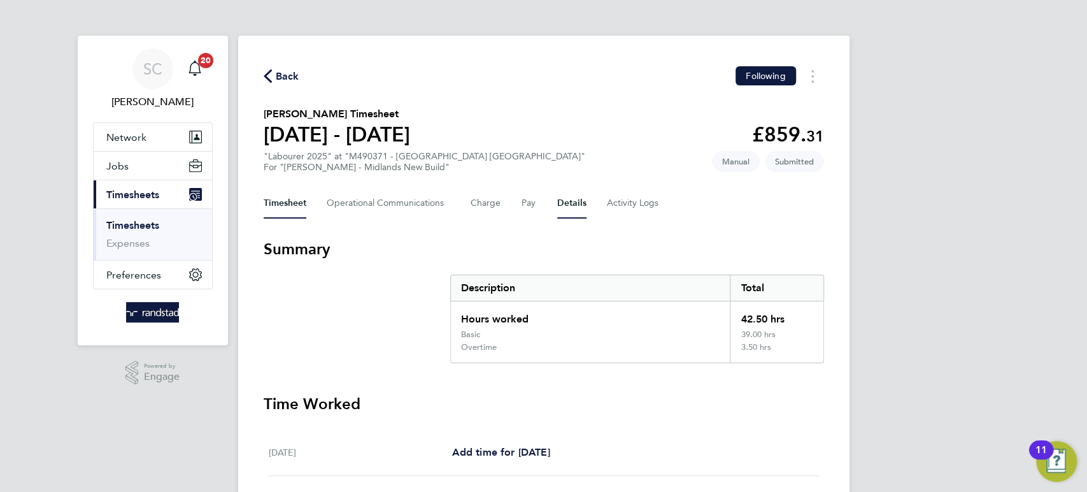
click at [576, 206] on button "Details" at bounding box center [571, 203] width 29 height 31
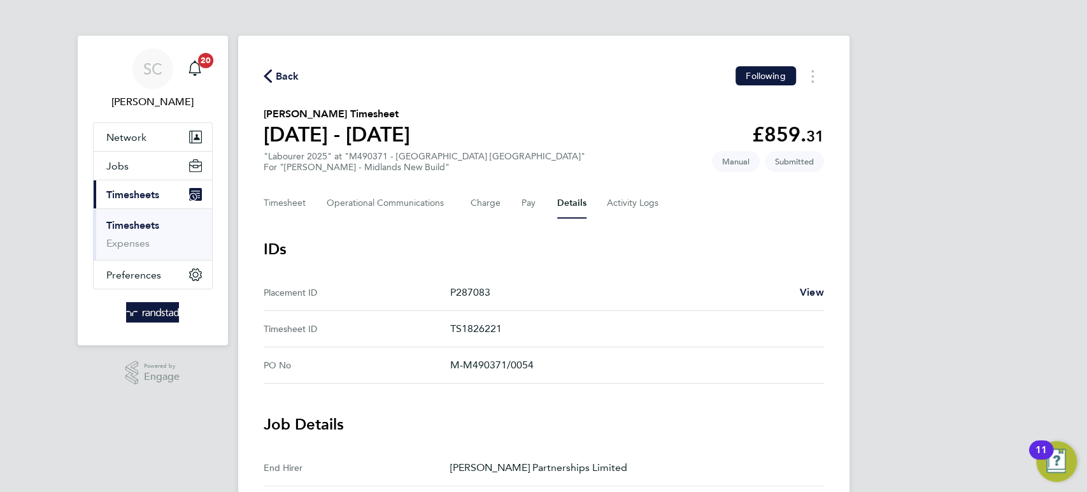
click at [292, 77] on span "Back" at bounding box center [288, 76] width 24 height 15
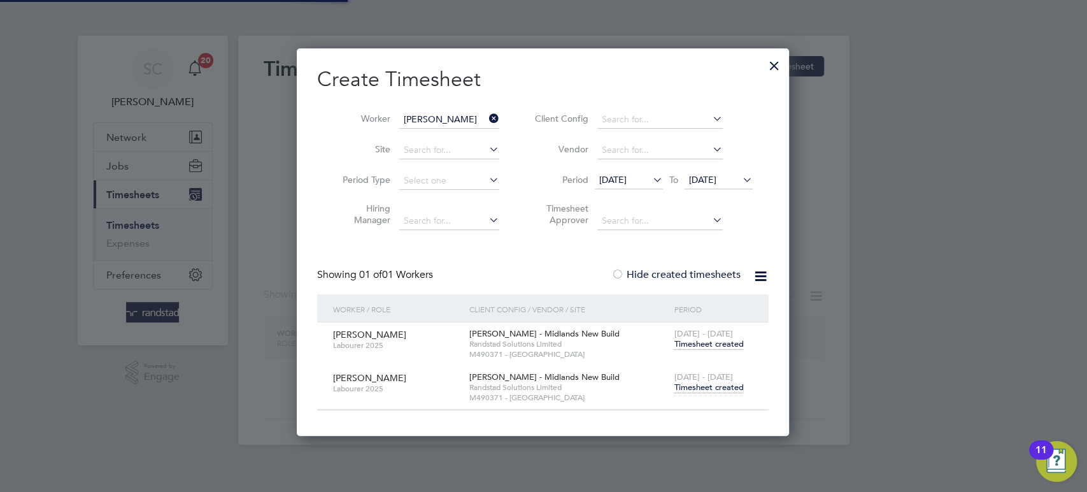
click at [438, 120] on input "[PERSON_NAME]" at bounding box center [449, 120] width 100 height 18
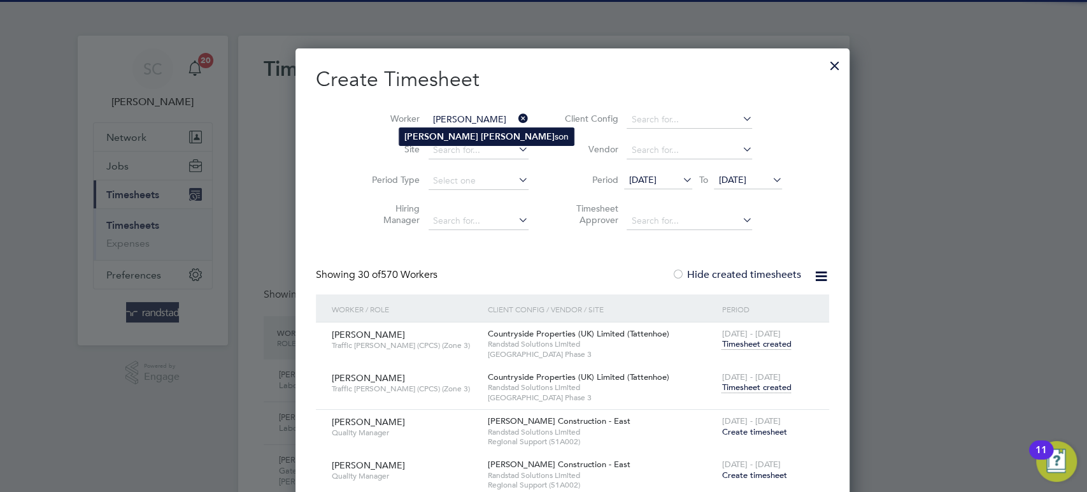
click at [481, 135] on b "[PERSON_NAME]" at bounding box center [518, 136] width 74 height 11
type input "[PERSON_NAME]"
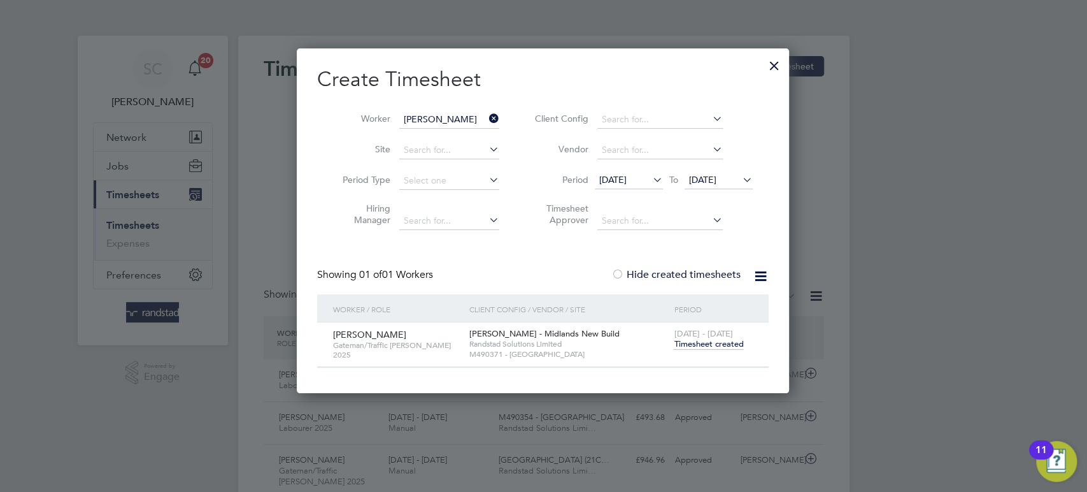
click at [712, 344] on span "Timesheet created" at bounding box center [708, 343] width 69 height 11
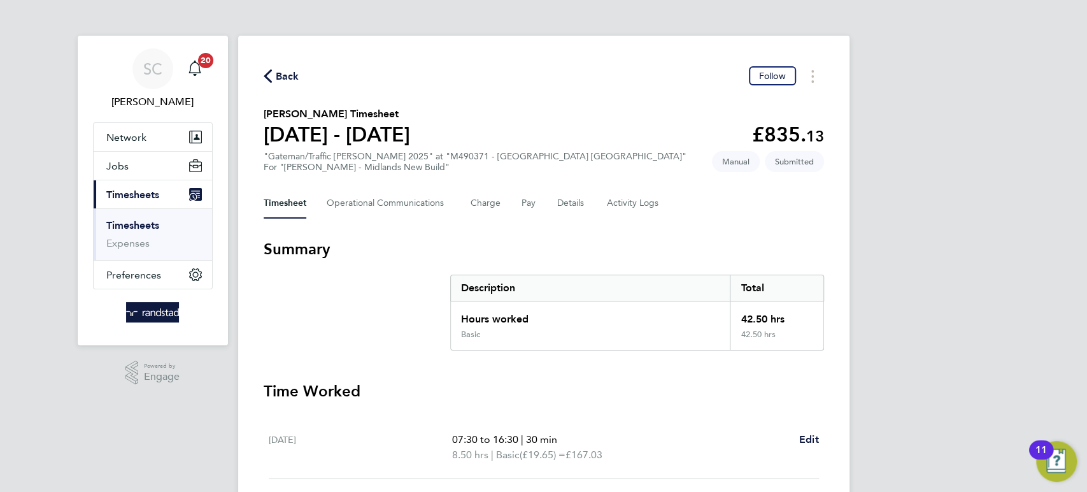
click at [298, 77] on div "Back Follow" at bounding box center [544, 76] width 561 height 20
click at [292, 76] on span "Back" at bounding box center [288, 76] width 24 height 15
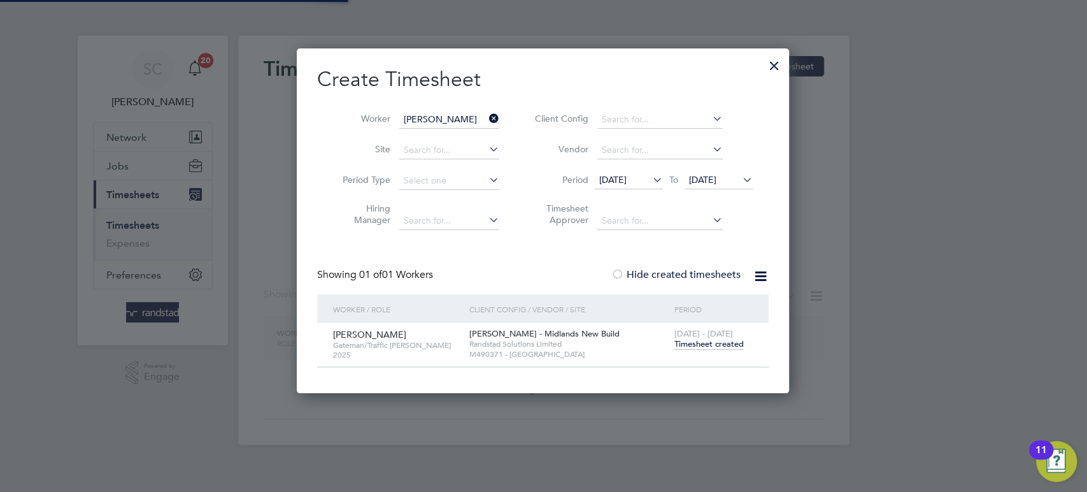
click at [465, 112] on input "[PERSON_NAME]" at bounding box center [449, 120] width 100 height 18
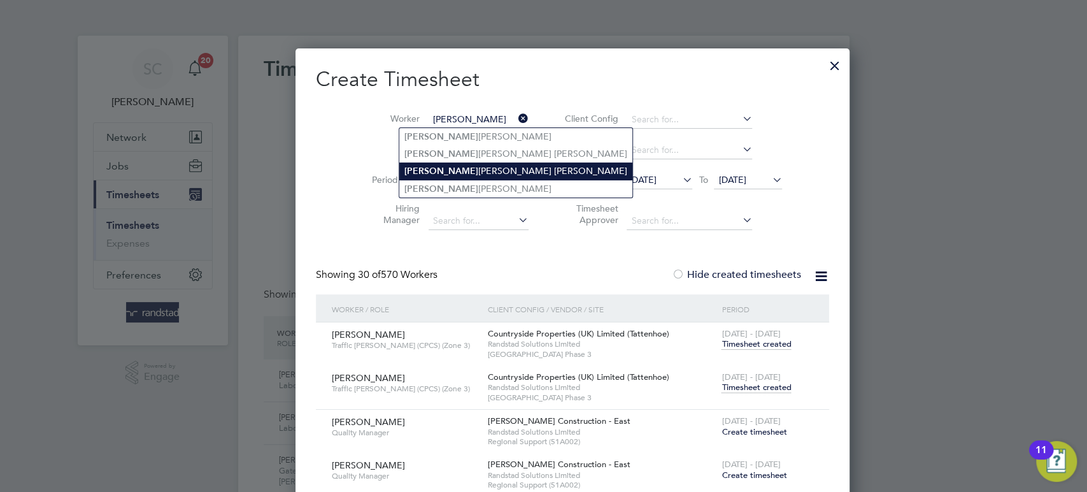
click at [461, 167] on li "[PERSON_NAME] [PERSON_NAME]" at bounding box center [515, 170] width 233 height 17
type input "[PERSON_NAME] [PERSON_NAME]"
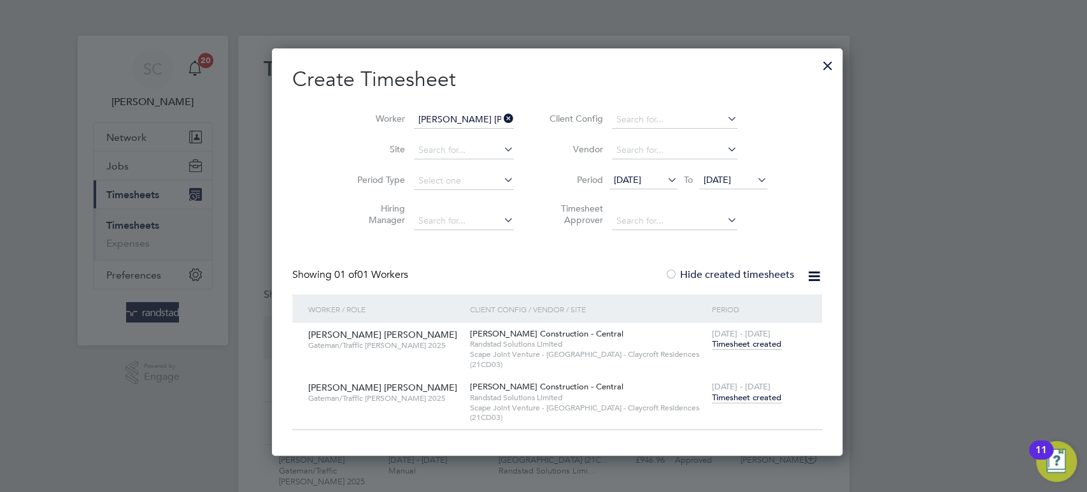
click at [720, 400] on span "Timesheet created" at bounding box center [746, 397] width 69 height 11
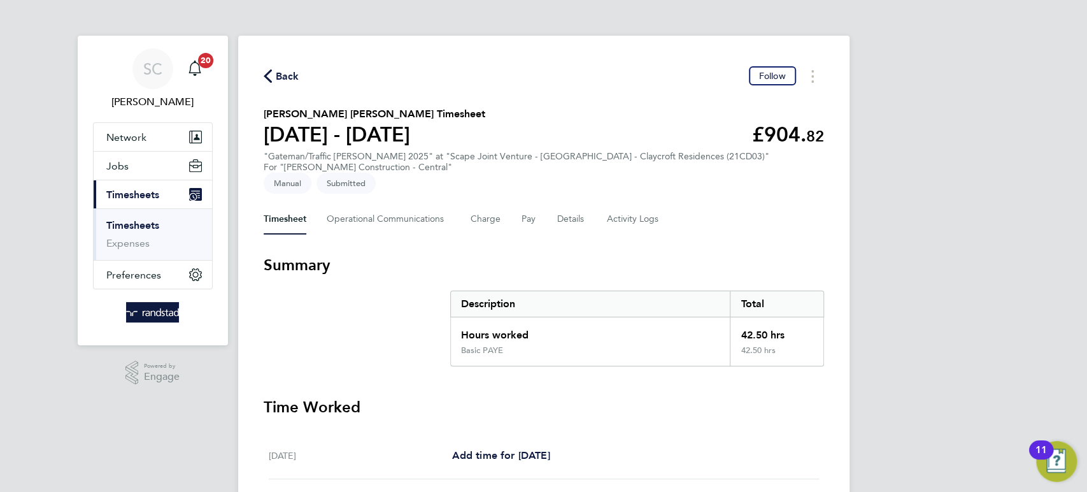
click at [282, 74] on span "Back" at bounding box center [288, 76] width 24 height 15
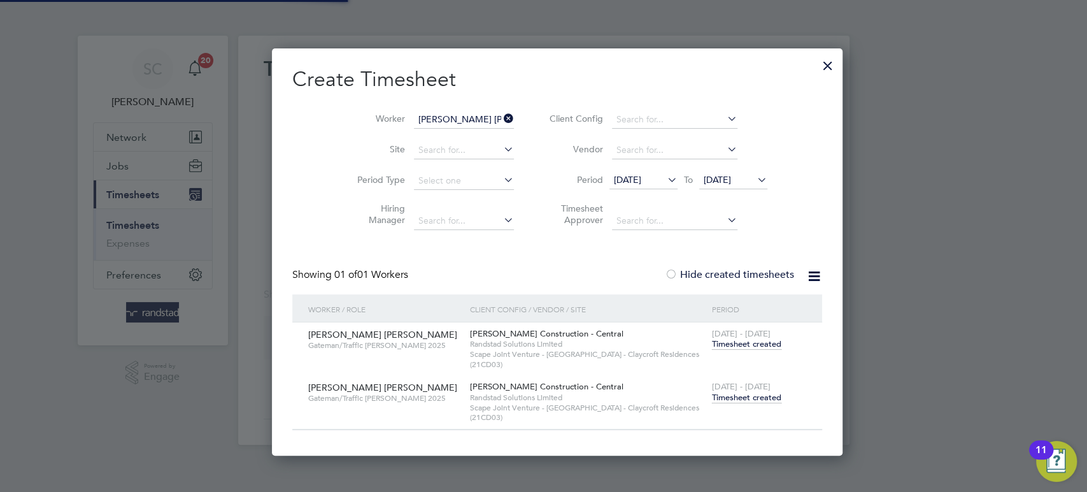
click at [447, 118] on input "[PERSON_NAME] [PERSON_NAME]" at bounding box center [464, 120] width 100 height 18
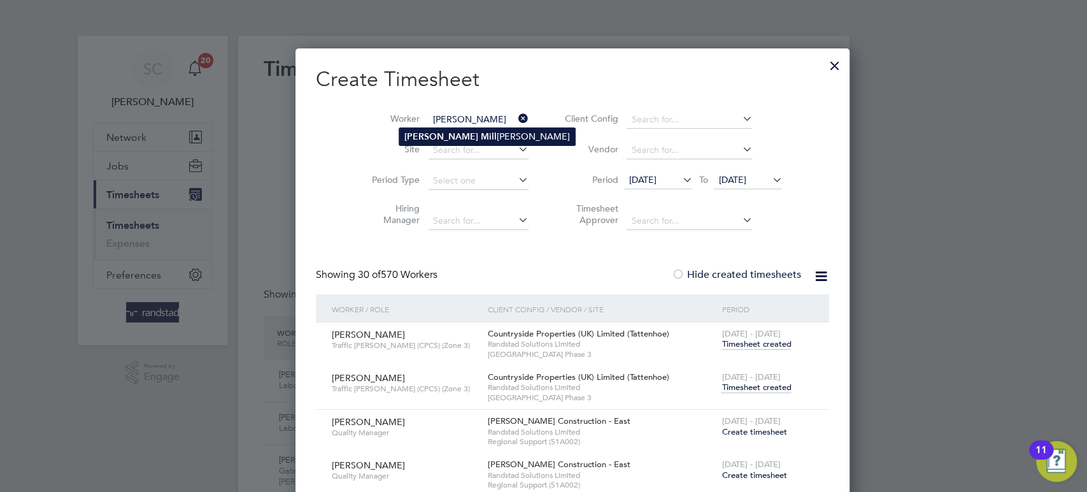
click at [481, 133] on b "Mill" at bounding box center [489, 136] width 16 height 11
type input "[PERSON_NAME]"
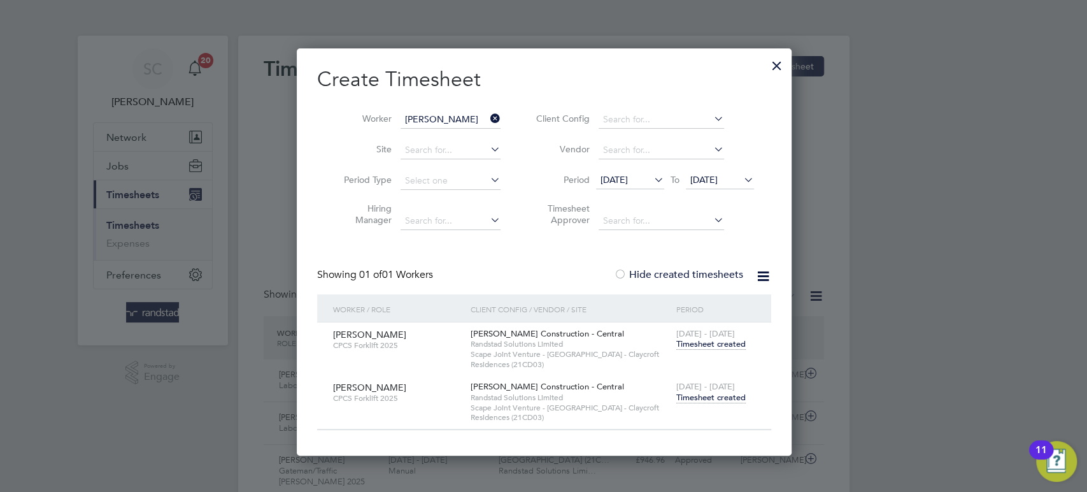
click at [722, 402] on div "[DATE] - [DATE] Timesheet created" at bounding box center [716, 392] width 86 height 34
click at [719, 400] on span "Timesheet created" at bounding box center [711, 397] width 69 height 11
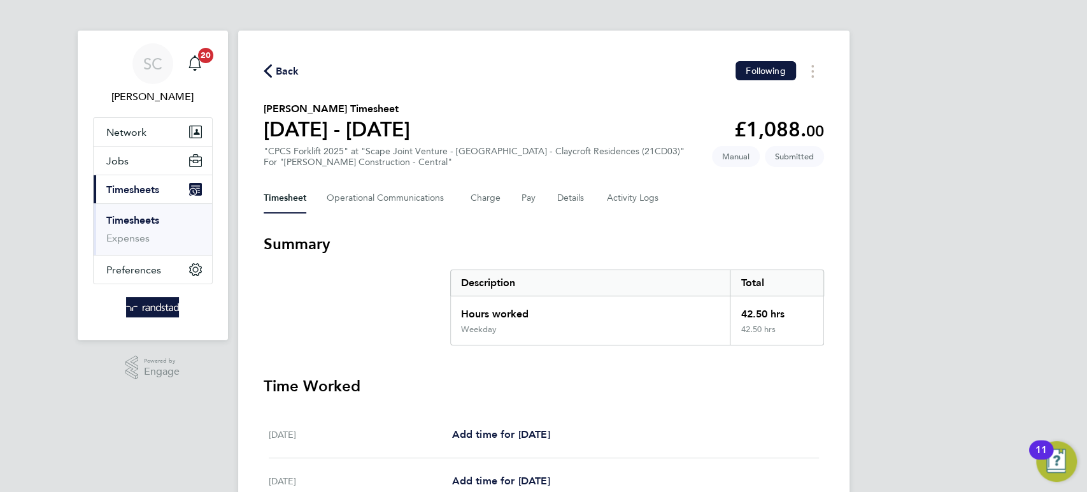
click at [293, 68] on span "Back" at bounding box center [288, 71] width 24 height 15
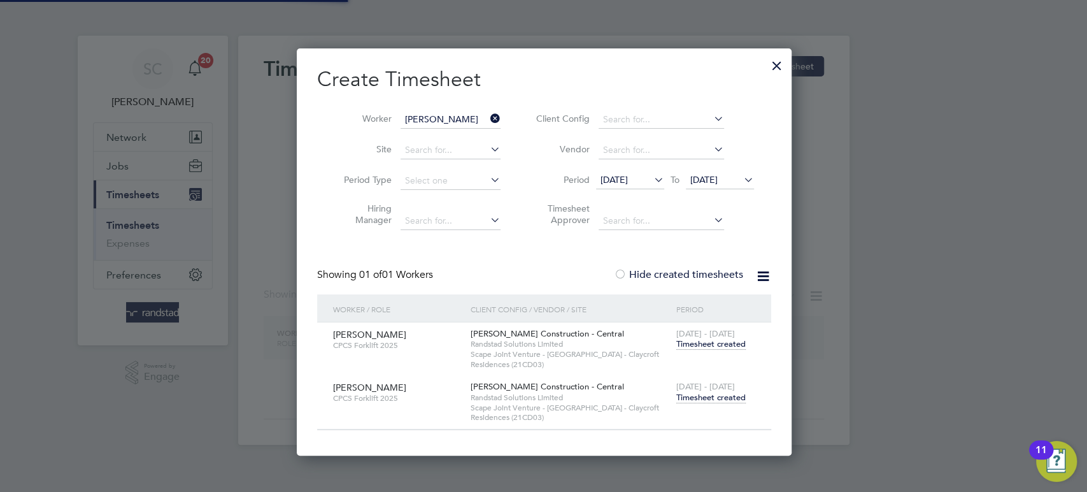
click at [416, 111] on input "[PERSON_NAME]" at bounding box center [451, 120] width 100 height 18
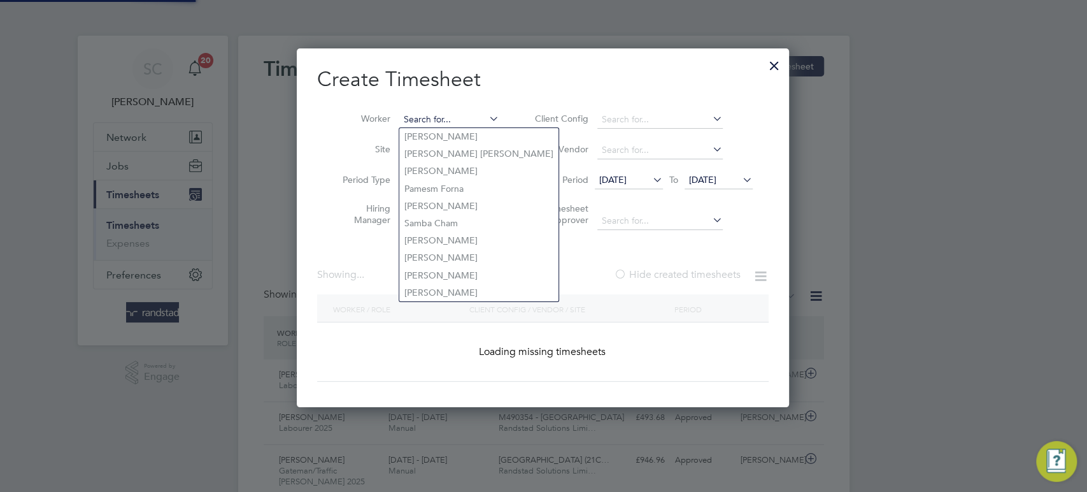
click at [424, 120] on input at bounding box center [449, 120] width 100 height 18
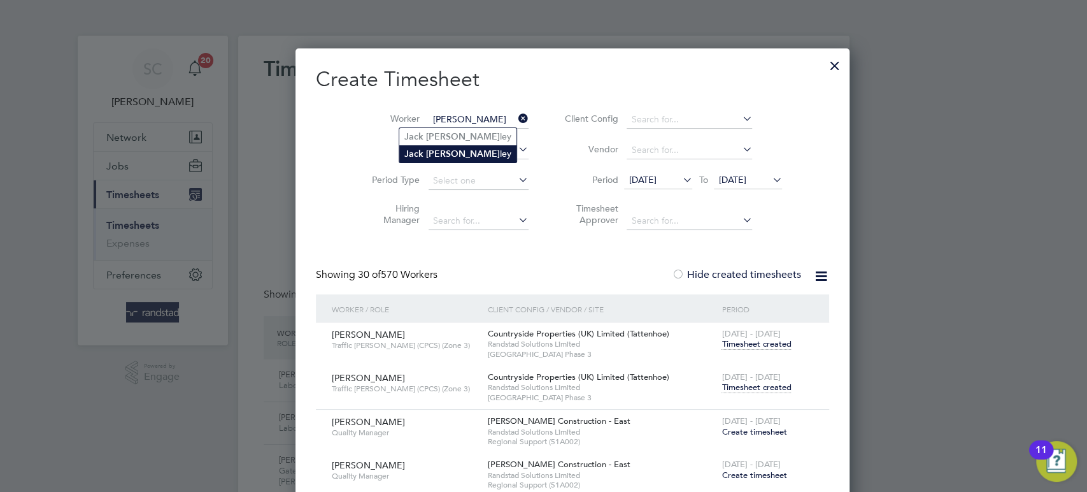
click at [421, 150] on b "Jack" at bounding box center [414, 153] width 19 height 11
type input "[PERSON_NAME]"
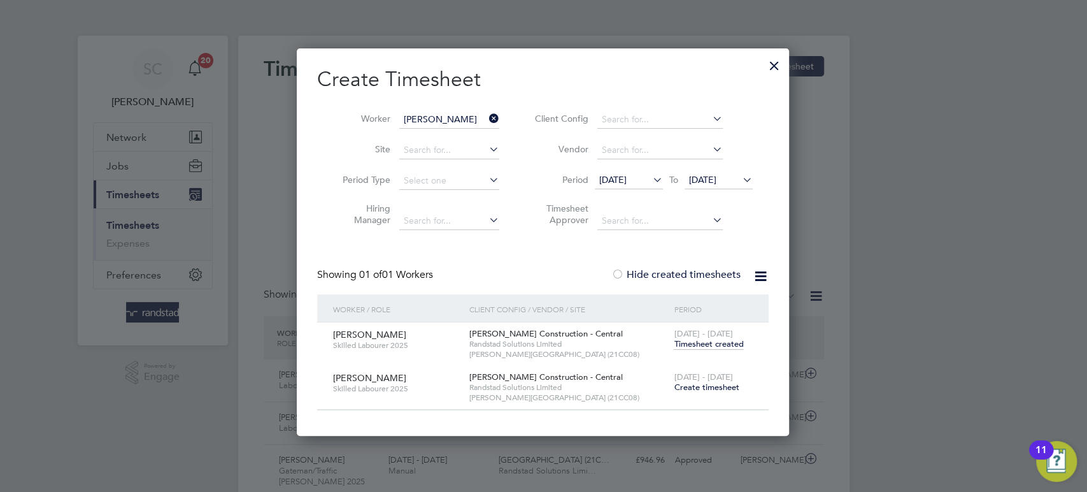
click at [438, 127] on input "[PERSON_NAME]" at bounding box center [449, 120] width 100 height 18
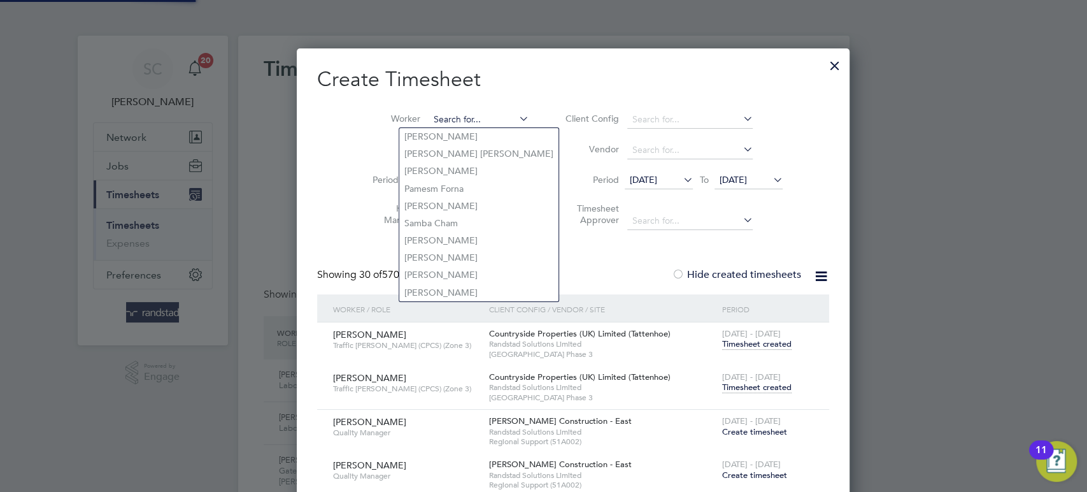
scroll to position [3064, 496]
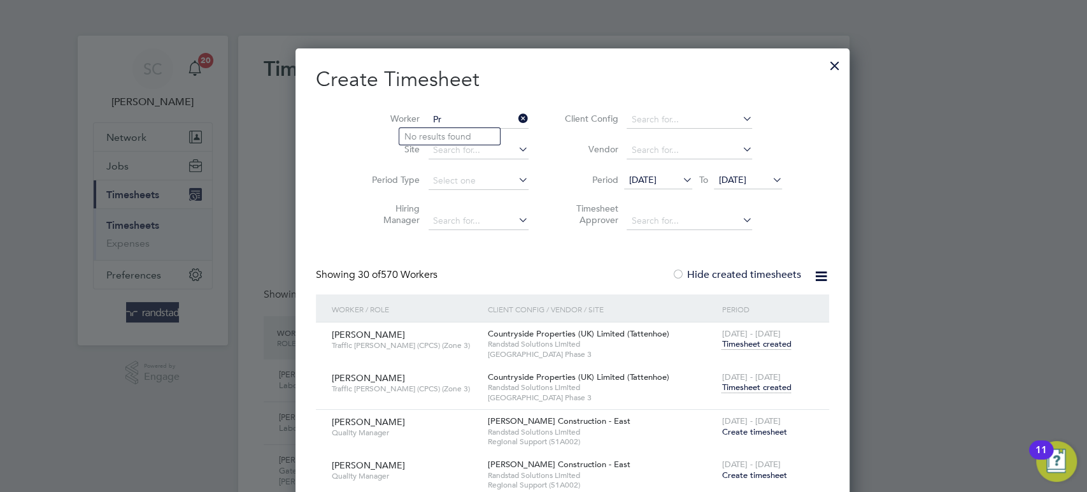
type input "P"
click at [445, 142] on li "Chijioke Precious Igbo" at bounding box center [449, 136] width 101 height 17
type input "Chijioke Precious Igbo"
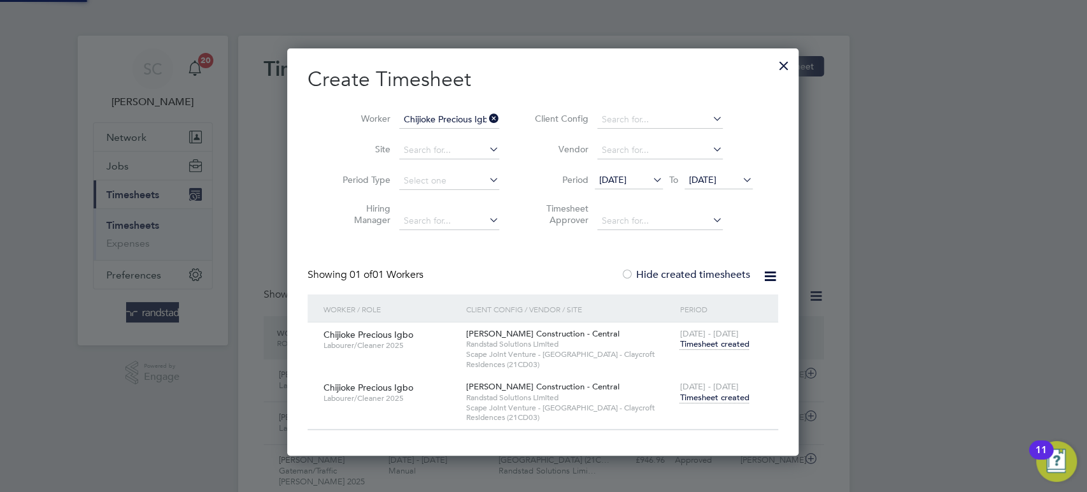
scroll to position [406, 512]
click at [721, 396] on span "Timesheet created" at bounding box center [714, 397] width 69 height 11
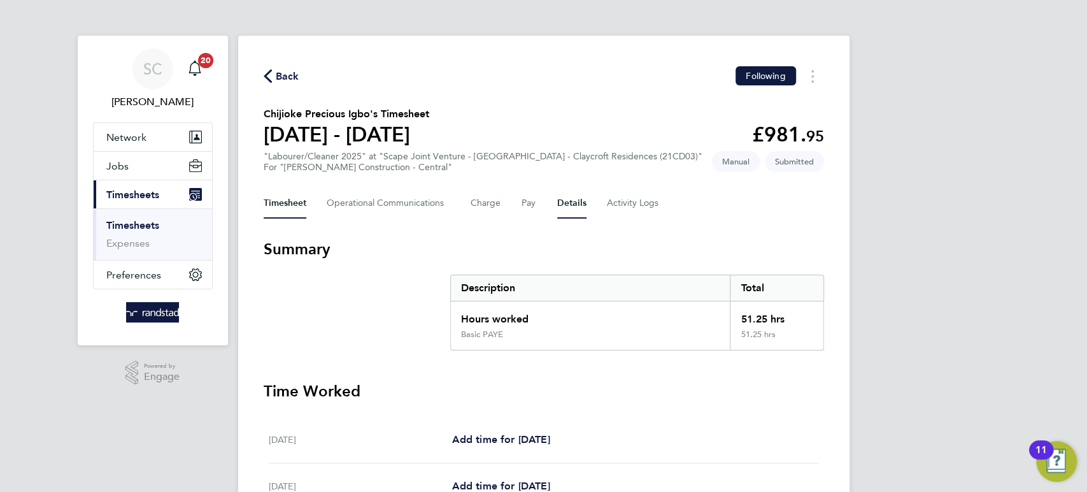
click at [569, 207] on button "Details" at bounding box center [571, 203] width 29 height 31
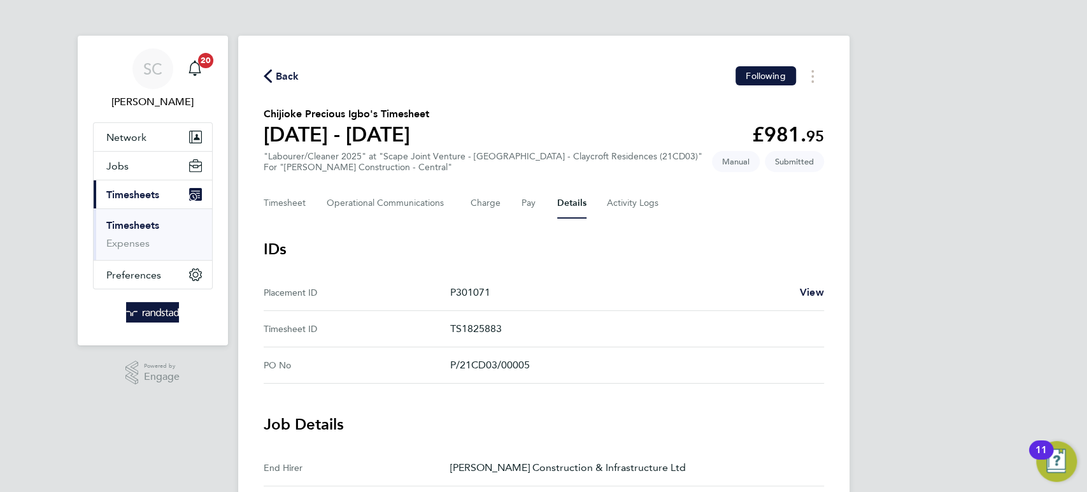
click at [285, 77] on span "Back" at bounding box center [288, 76] width 24 height 15
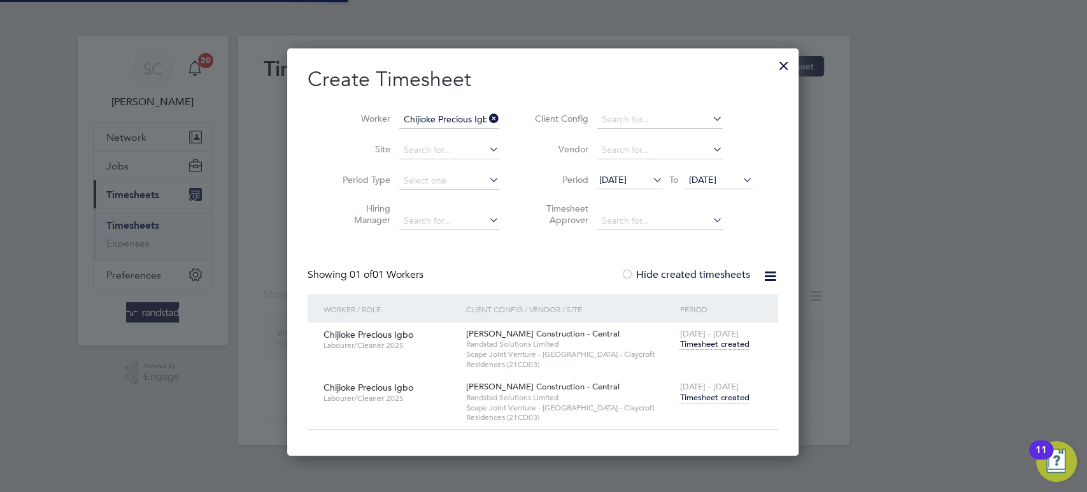
scroll to position [6, 6]
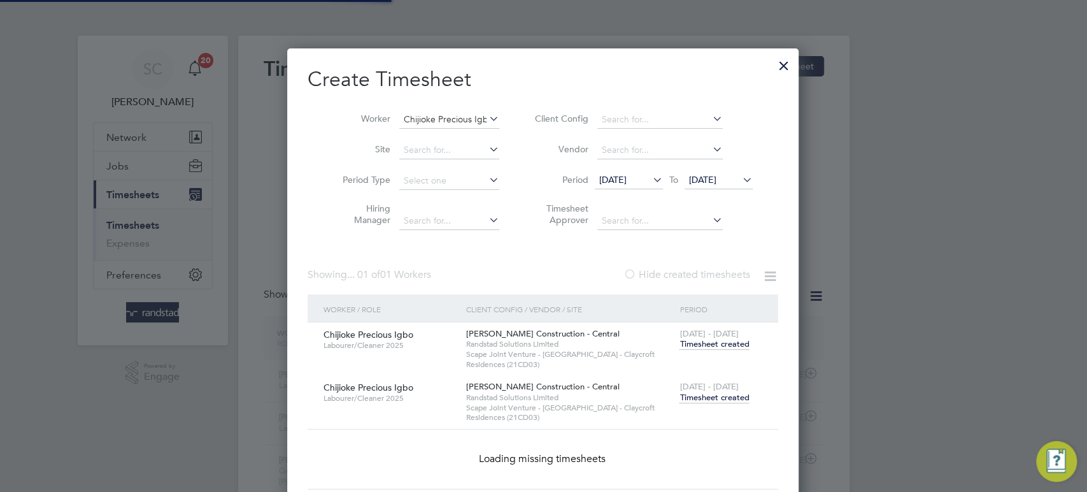
click at [407, 119] on input "Chijioke Precious Igbo" at bounding box center [449, 120] width 100 height 18
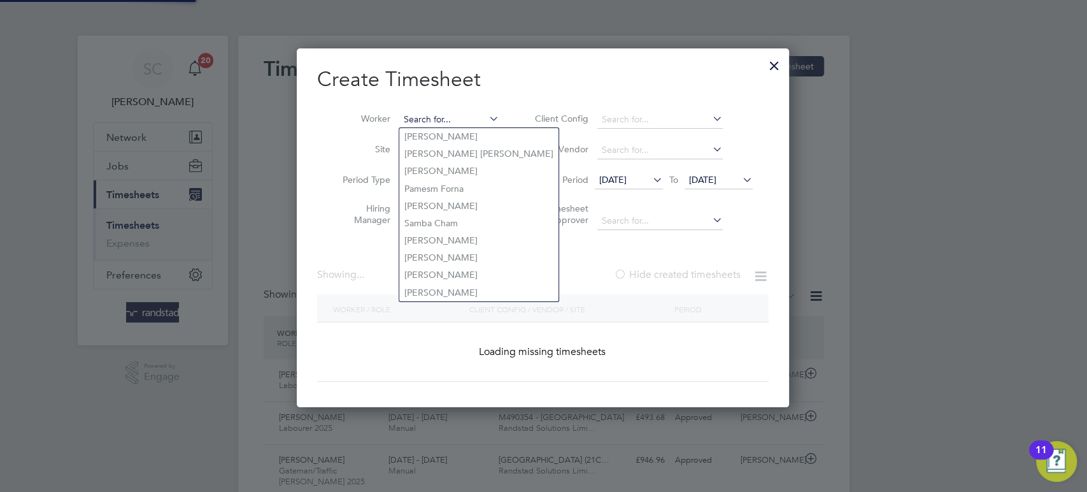
scroll to position [32, 110]
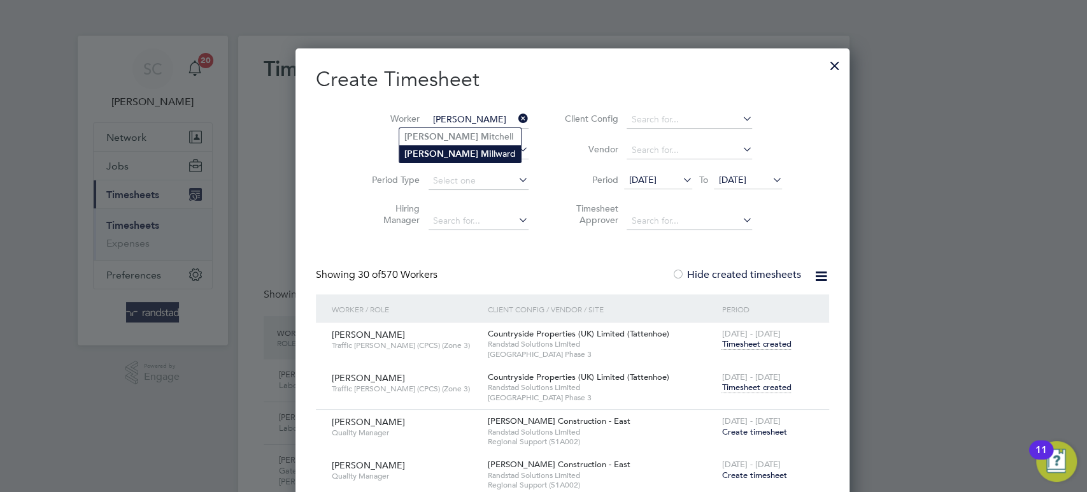
click at [407, 150] on b "[PERSON_NAME]" at bounding box center [442, 153] width 74 height 11
type input "[PERSON_NAME]"
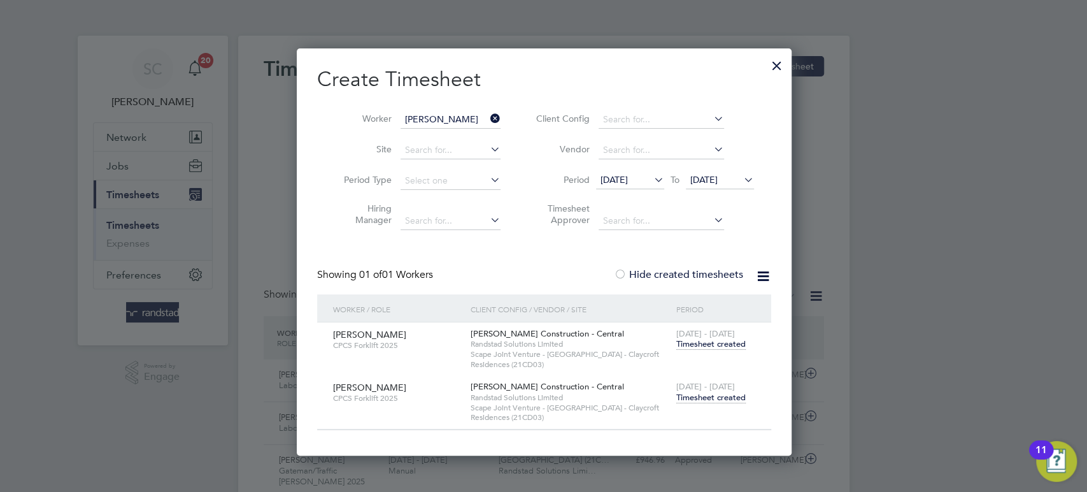
click at [706, 401] on span "Timesheet created" at bounding box center [711, 397] width 69 height 11
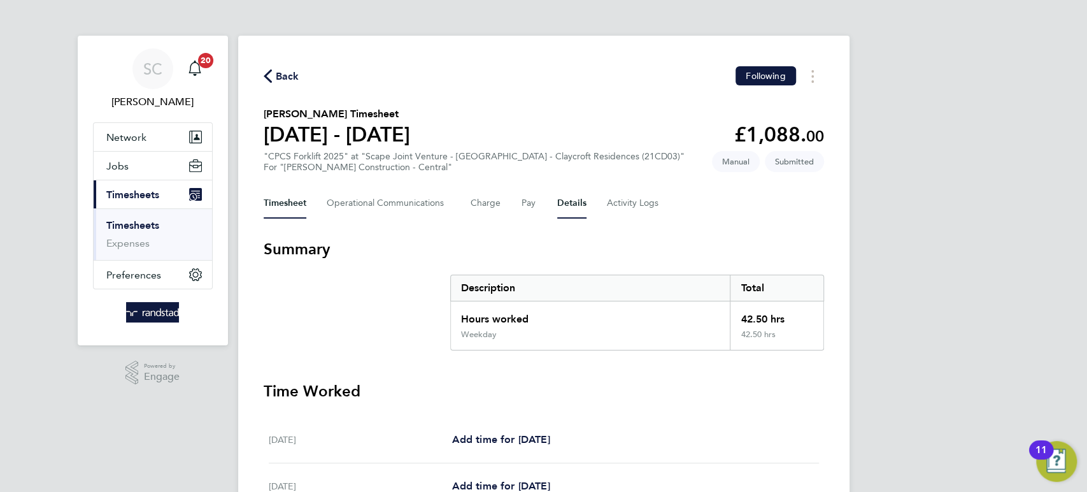
click at [575, 205] on button "Details" at bounding box center [571, 203] width 29 height 31
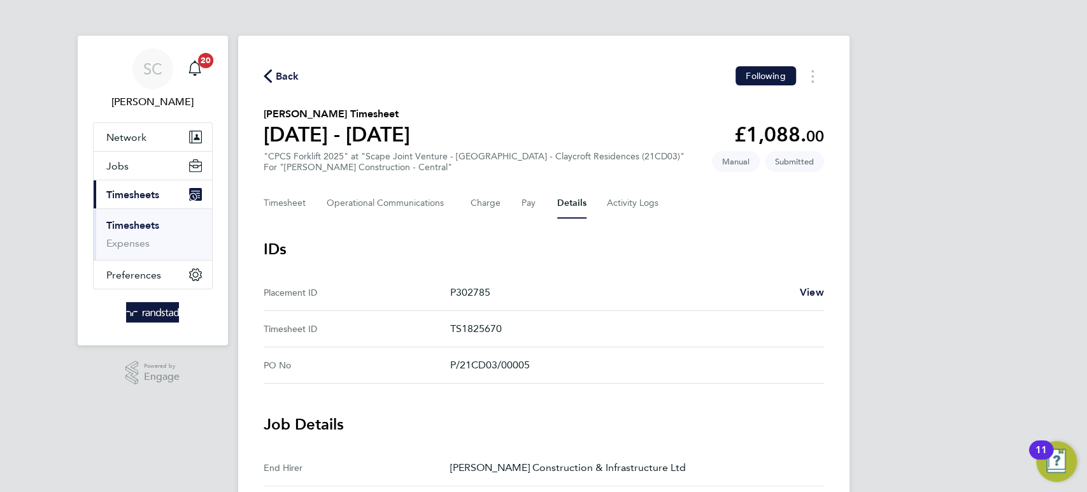
click at [294, 77] on span "Back" at bounding box center [288, 76] width 24 height 15
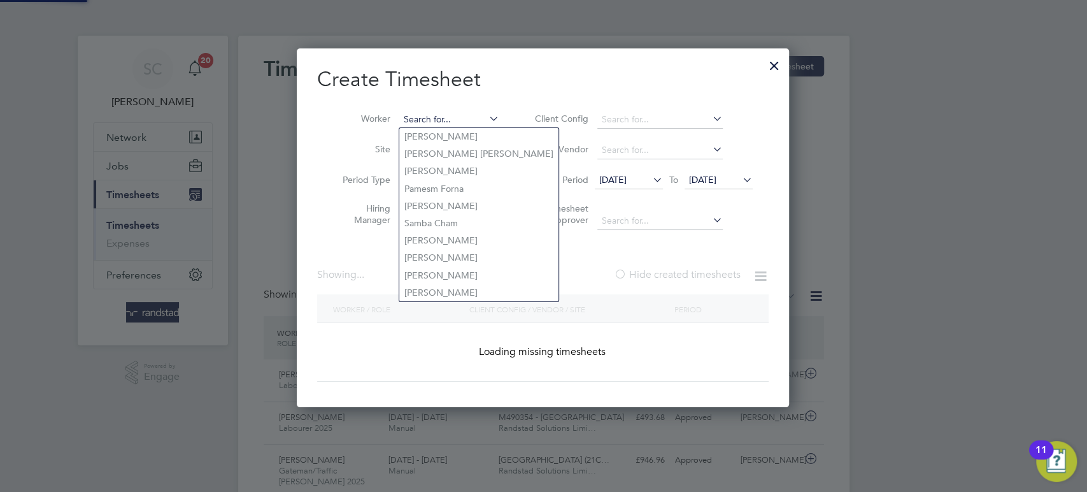
click at [447, 119] on input at bounding box center [449, 120] width 100 height 18
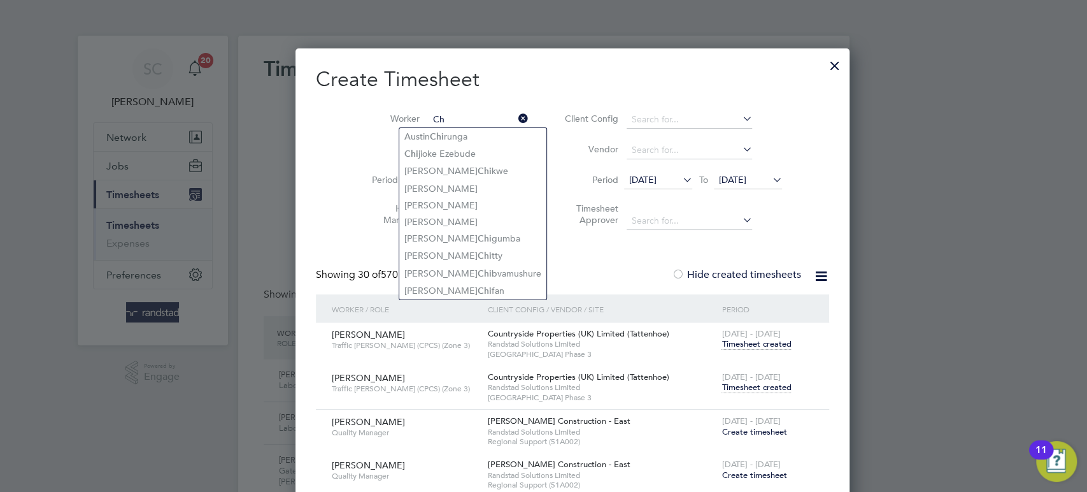
type input "C"
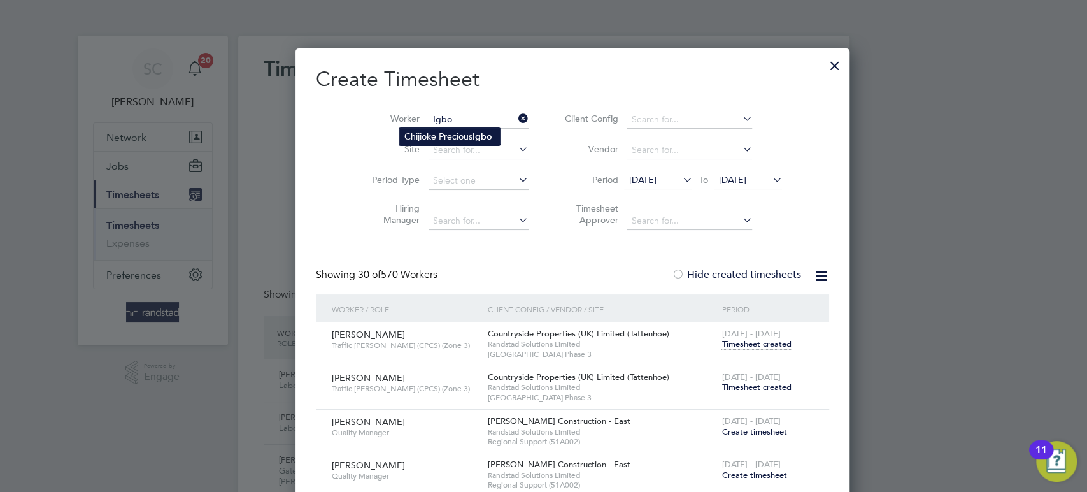
click at [415, 134] on li "Chijioke Precious Igbo" at bounding box center [449, 136] width 101 height 17
type input "Chijioke Precious Igbo"
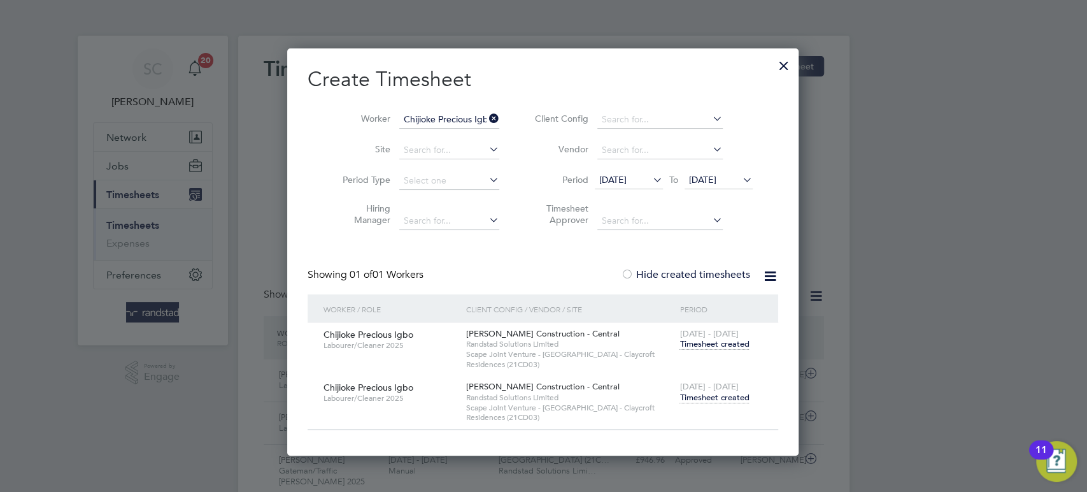
click at [721, 394] on span "Timesheet created" at bounding box center [714, 397] width 69 height 11
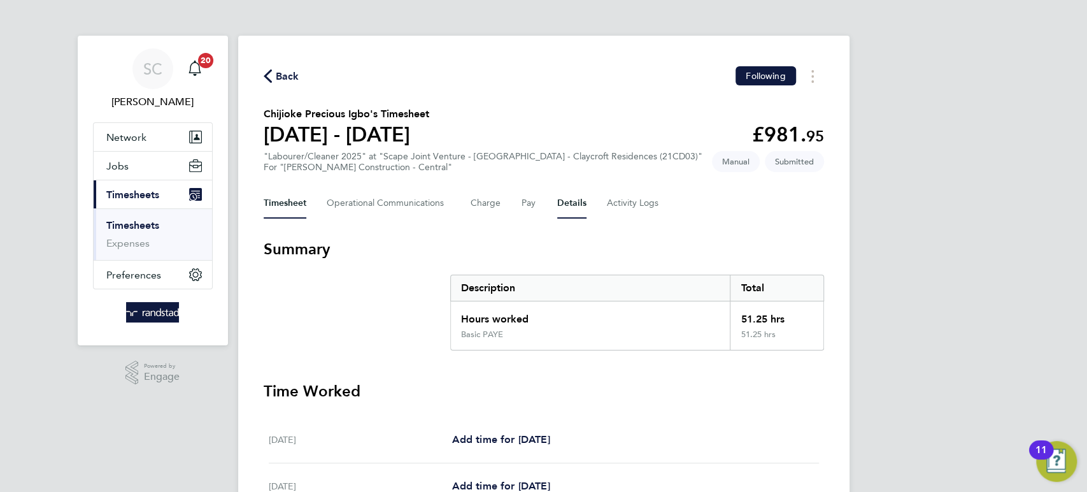
click at [561, 200] on button "Details" at bounding box center [571, 203] width 29 height 31
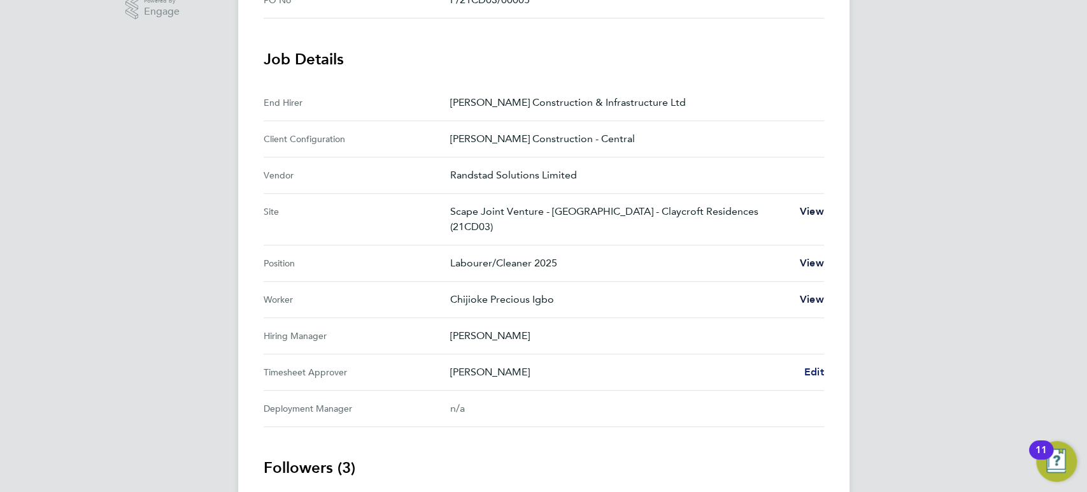
click at [811, 369] on span "Edit" at bounding box center [815, 372] width 20 height 12
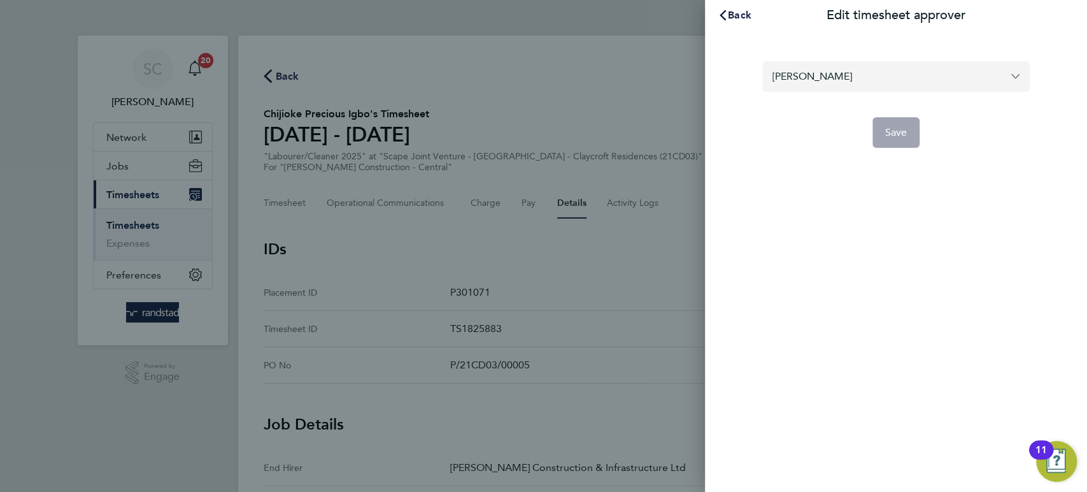
click at [817, 80] on input "[PERSON_NAME]" at bounding box center [897, 76] width 268 height 30
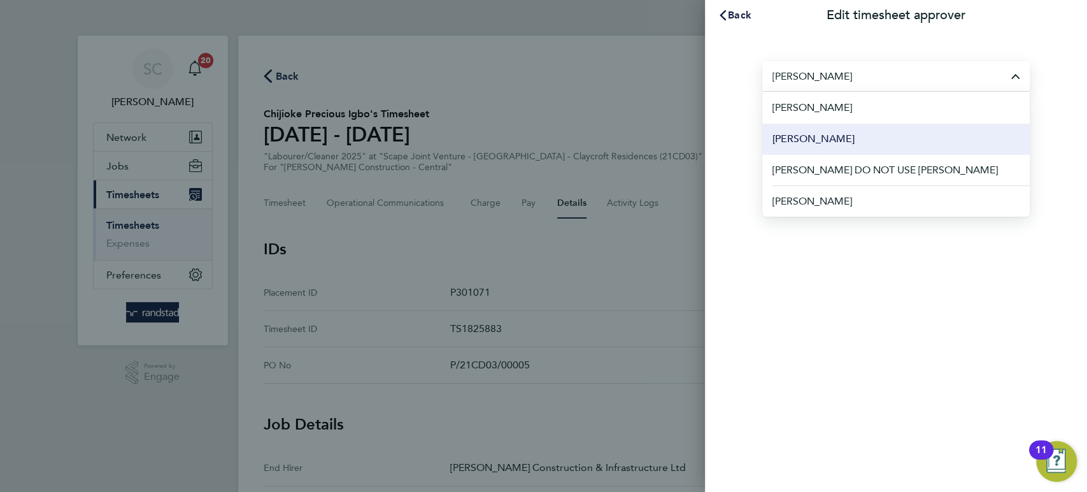
click at [806, 134] on span "[PERSON_NAME]" at bounding box center [814, 138] width 82 height 15
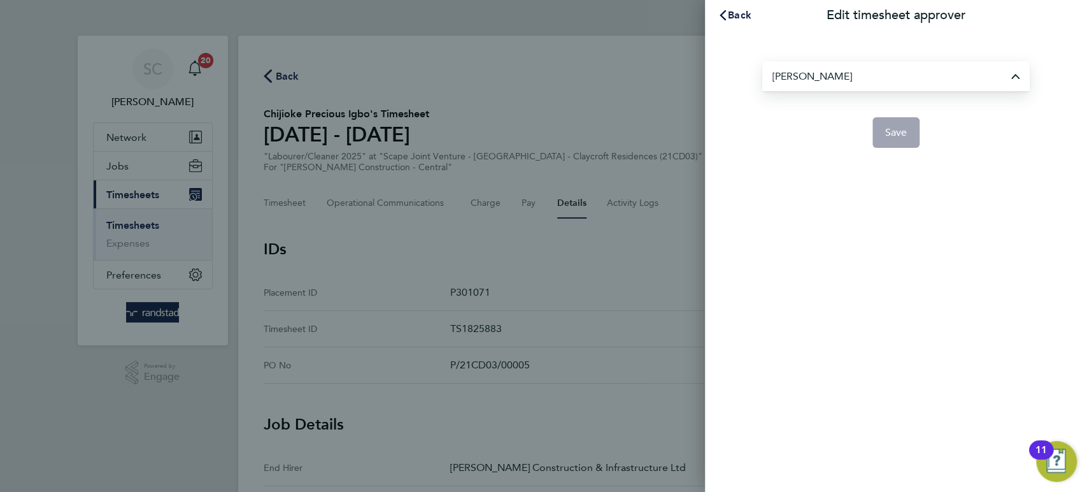
type input "[PERSON_NAME]"
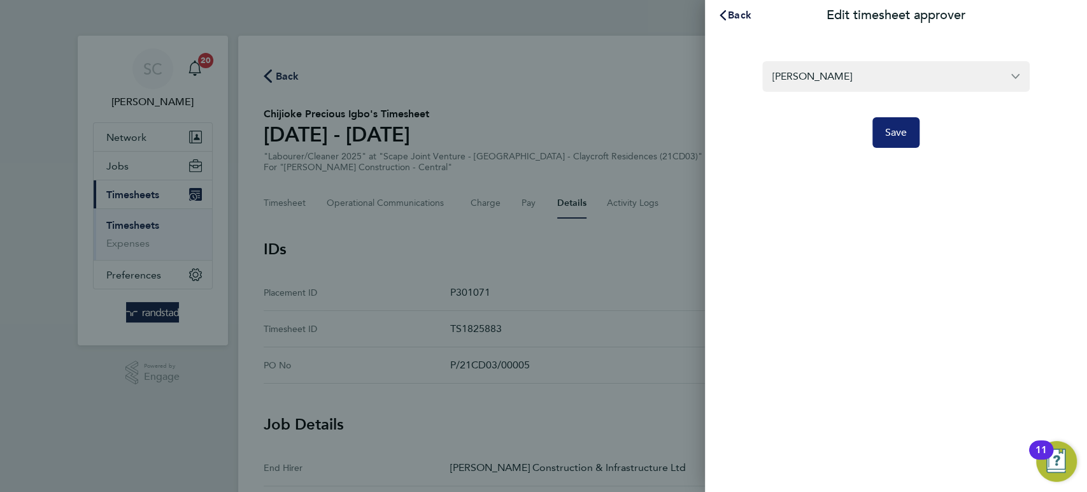
click at [898, 137] on span "Save" at bounding box center [897, 132] width 22 height 13
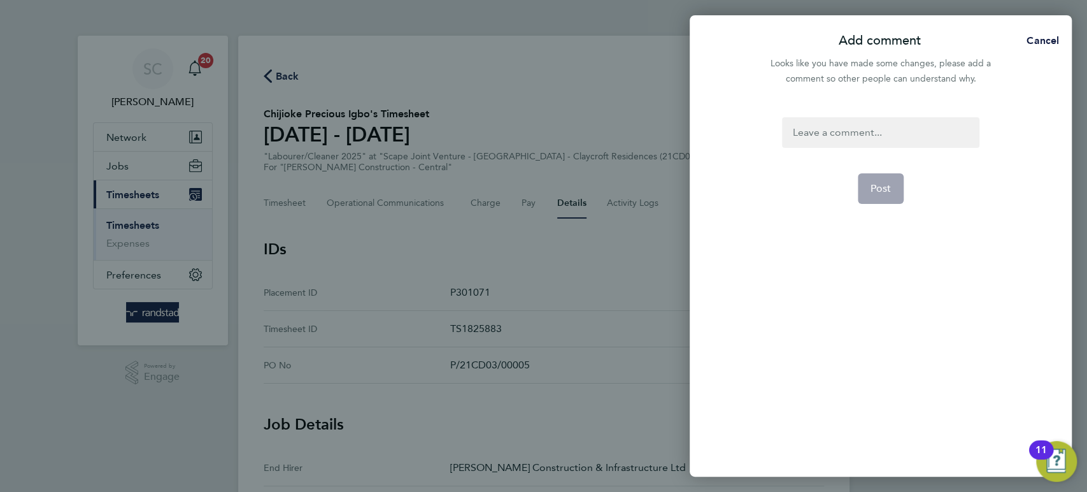
click at [873, 128] on div at bounding box center [880, 132] width 197 height 31
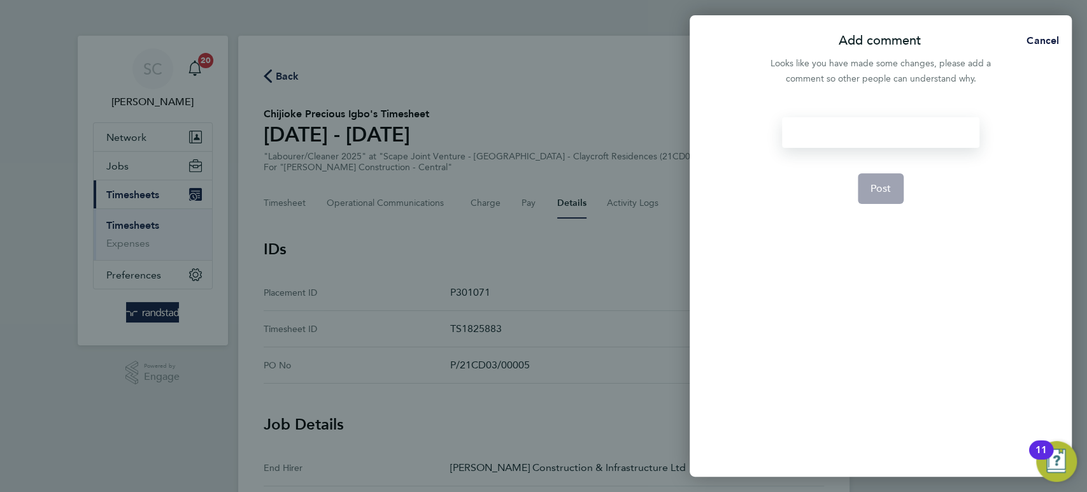
click at [863, 136] on div at bounding box center [880, 132] width 197 height 31
click at [873, 176] on button "Post" at bounding box center [881, 188] width 47 height 31
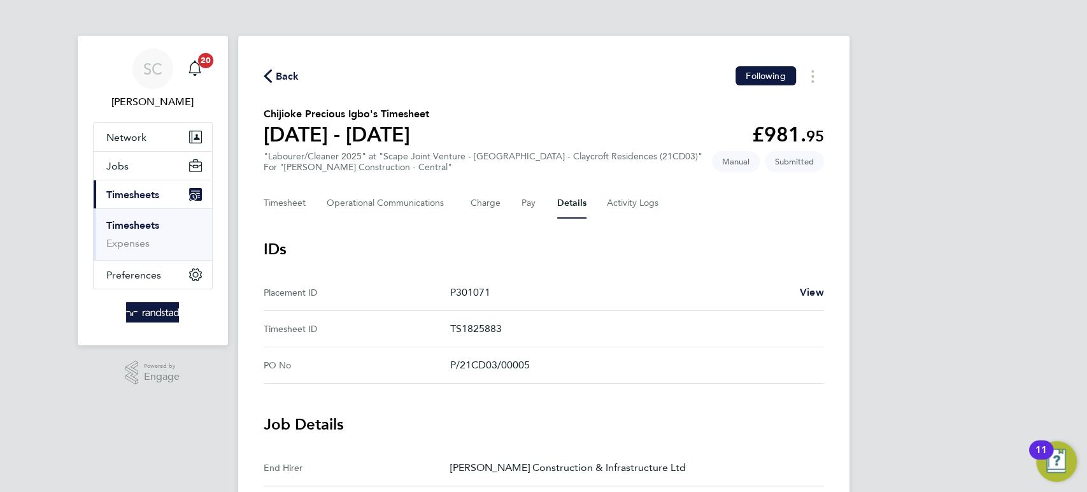
click at [291, 75] on span "Back" at bounding box center [288, 76] width 24 height 15
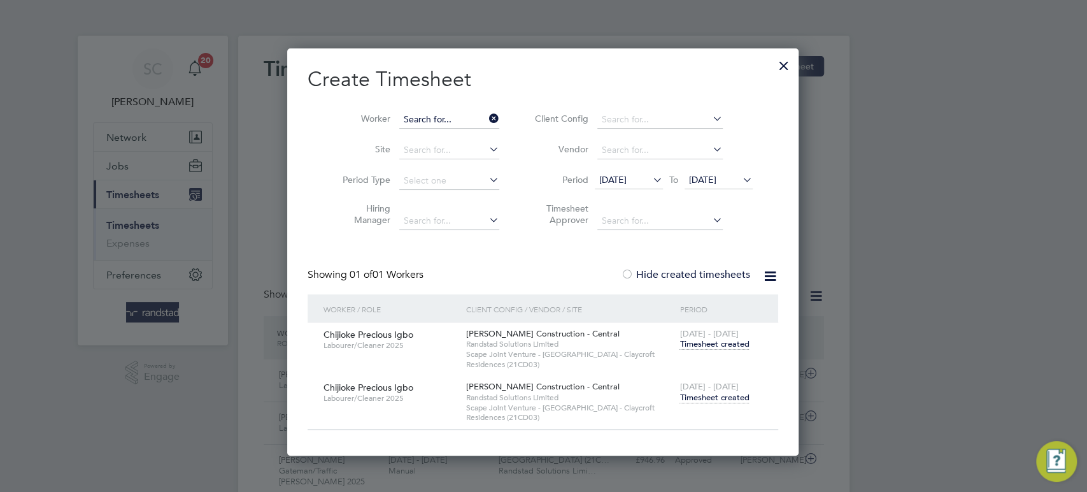
click at [443, 121] on input at bounding box center [449, 120] width 100 height 18
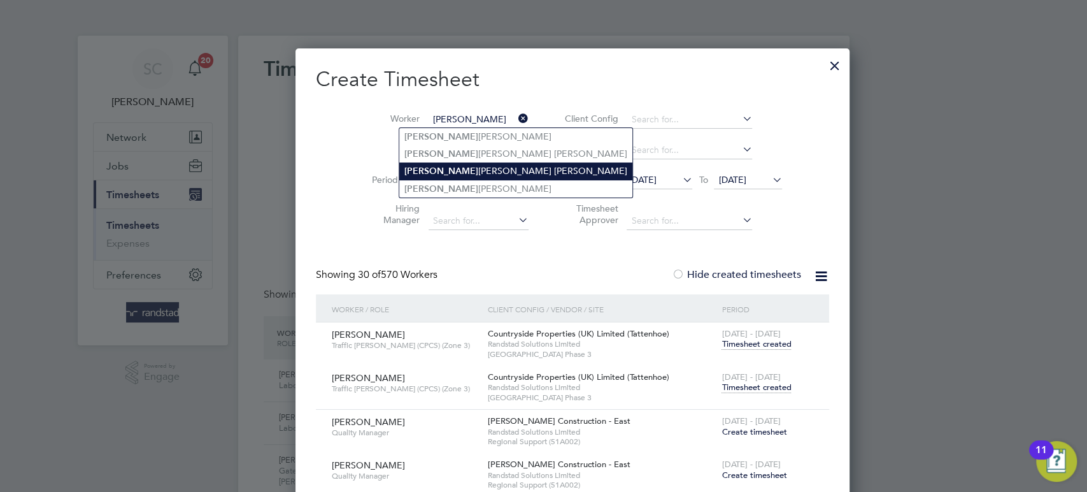
click at [434, 174] on li "[PERSON_NAME] [PERSON_NAME]" at bounding box center [515, 170] width 233 height 17
type input "[PERSON_NAME] [PERSON_NAME]"
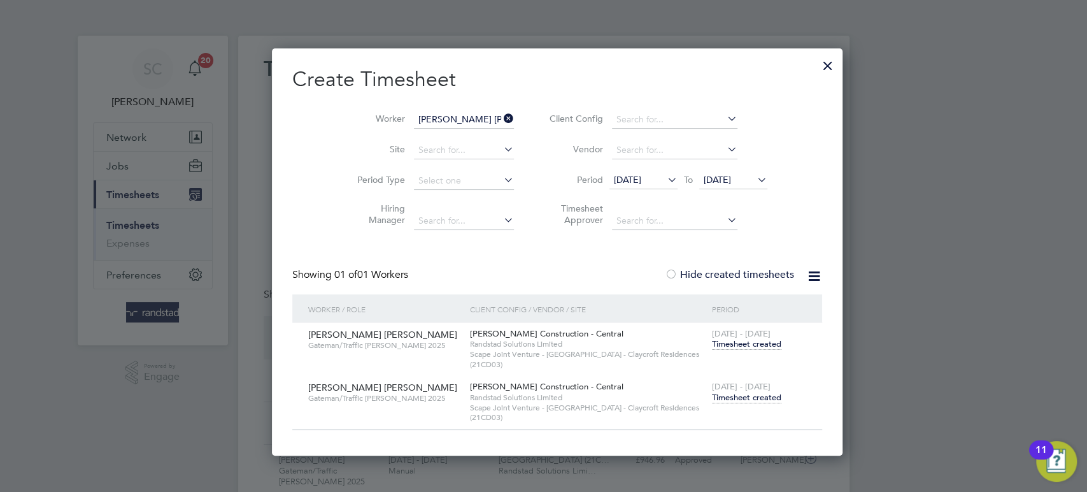
click at [744, 395] on span "Timesheet created" at bounding box center [746, 397] width 69 height 11
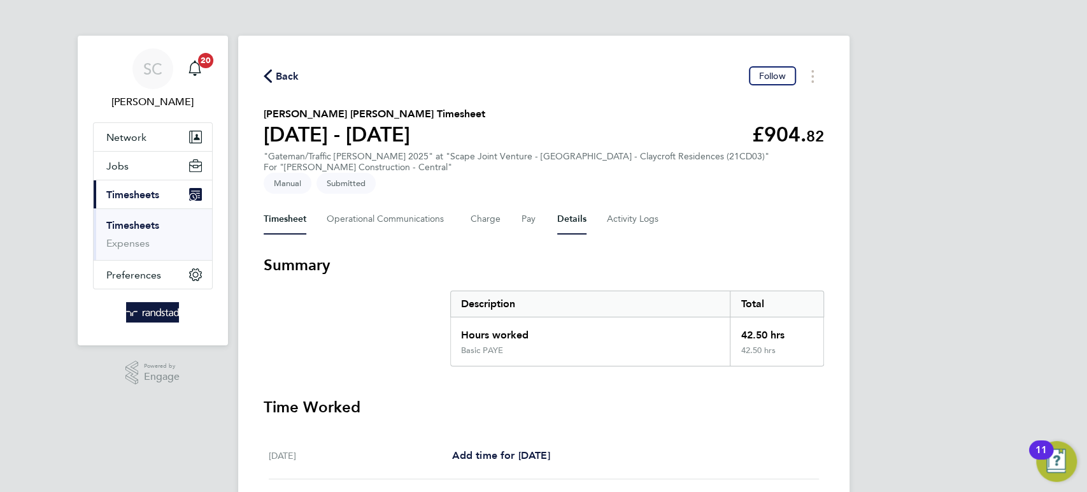
click at [559, 214] on button "Details" at bounding box center [571, 219] width 29 height 31
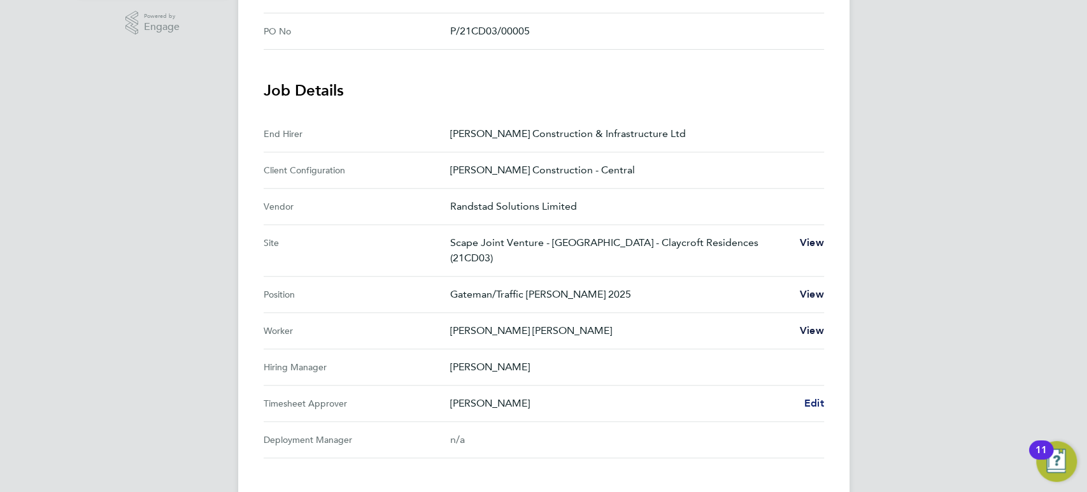
click at [816, 399] on span "Edit" at bounding box center [815, 403] width 20 height 12
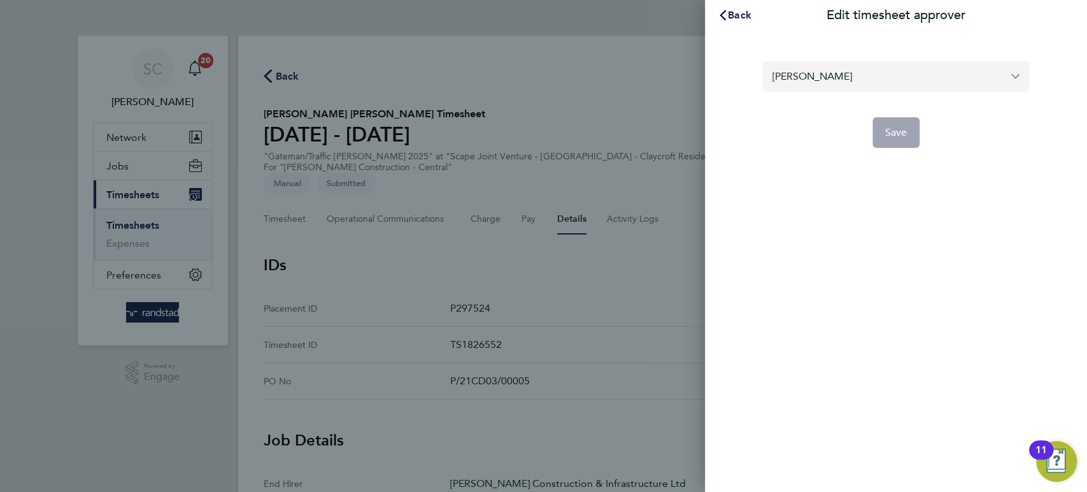
click at [824, 81] on input "[PERSON_NAME]" at bounding box center [897, 76] width 268 height 30
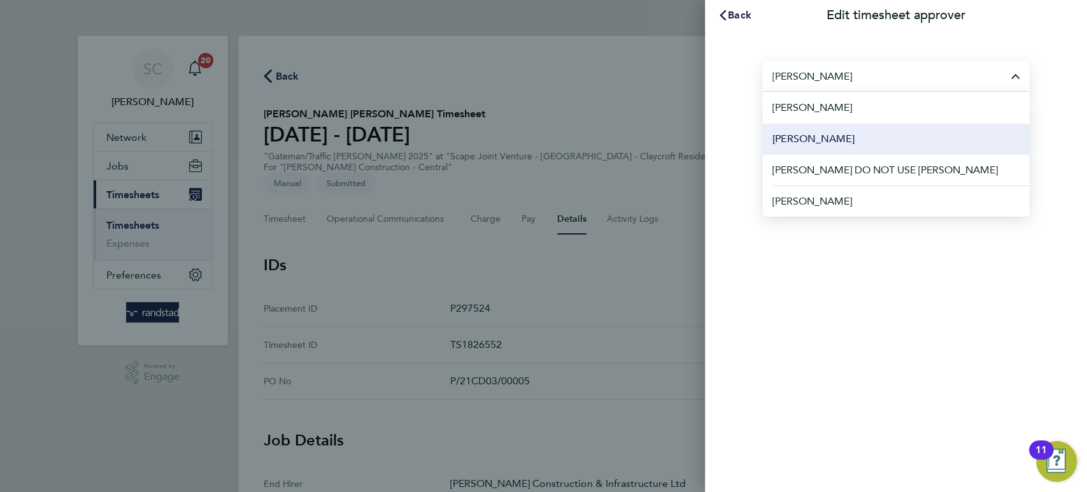
click at [821, 141] on span "[PERSON_NAME]" at bounding box center [814, 138] width 82 height 15
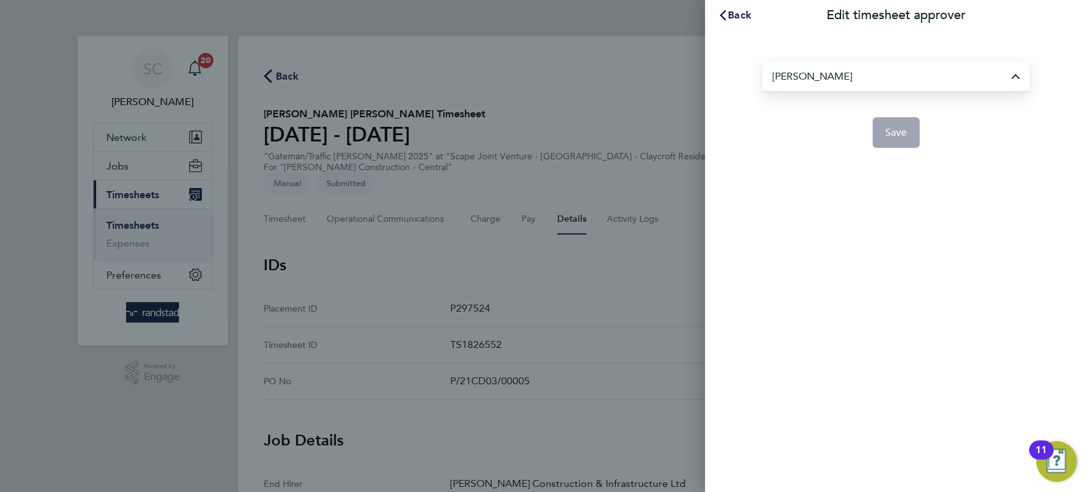
type input "[PERSON_NAME]"
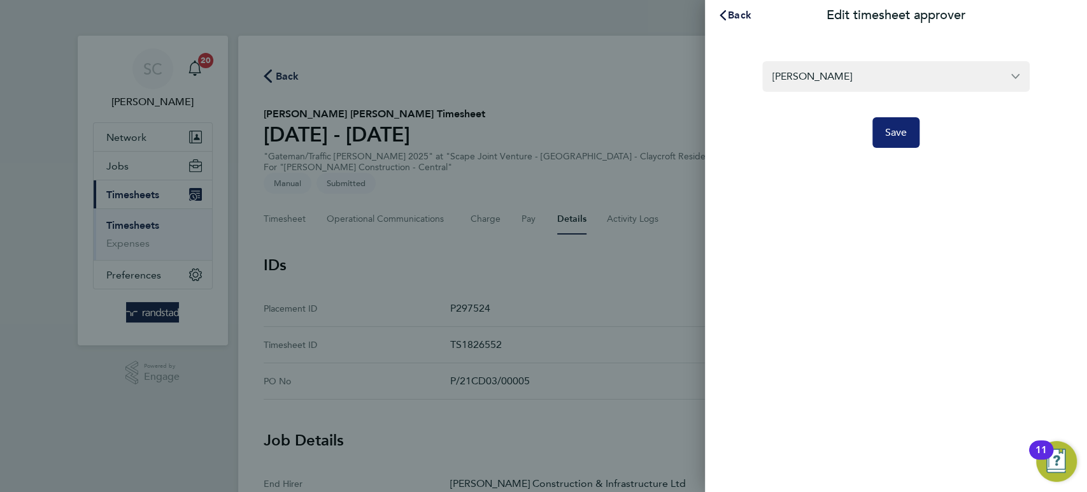
click at [902, 129] on span "Save" at bounding box center [897, 132] width 22 height 13
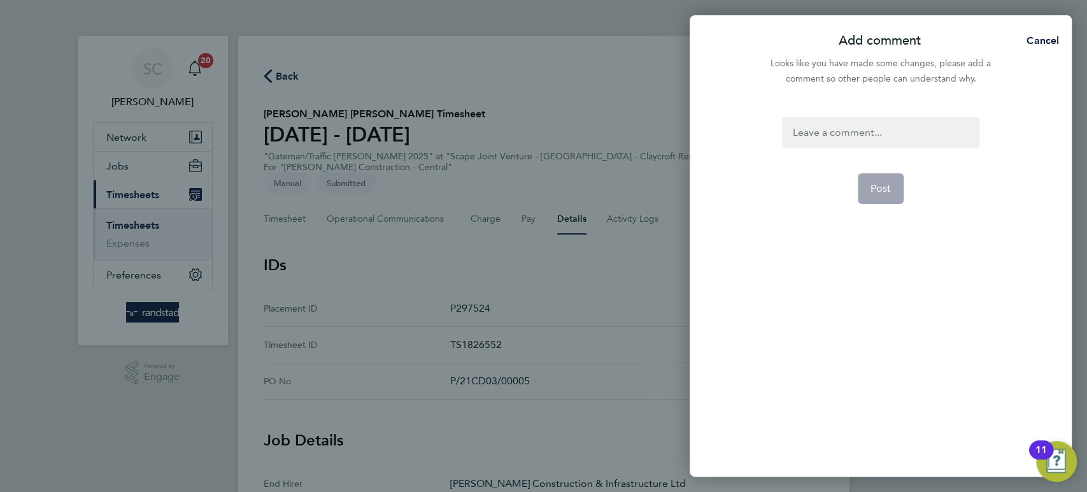
click at [842, 134] on div at bounding box center [880, 132] width 197 height 31
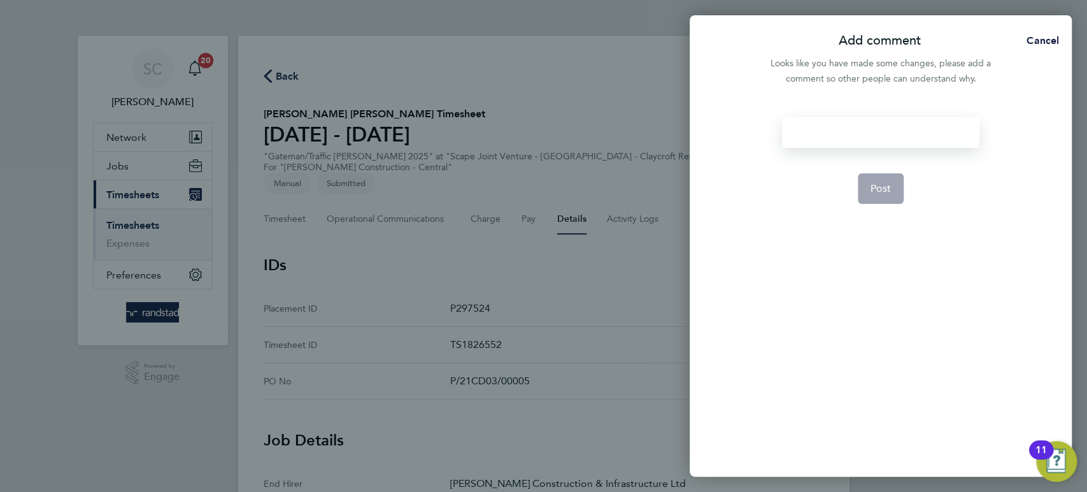
click at [831, 133] on div at bounding box center [880, 132] width 197 height 31
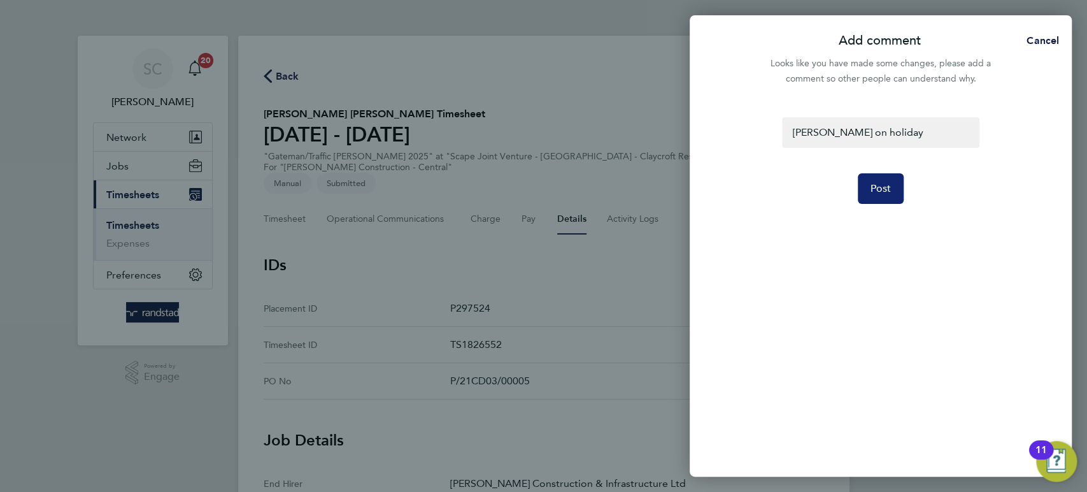
click at [862, 175] on button "Post" at bounding box center [881, 188] width 47 height 31
